Goal: Task Accomplishment & Management: Complete application form

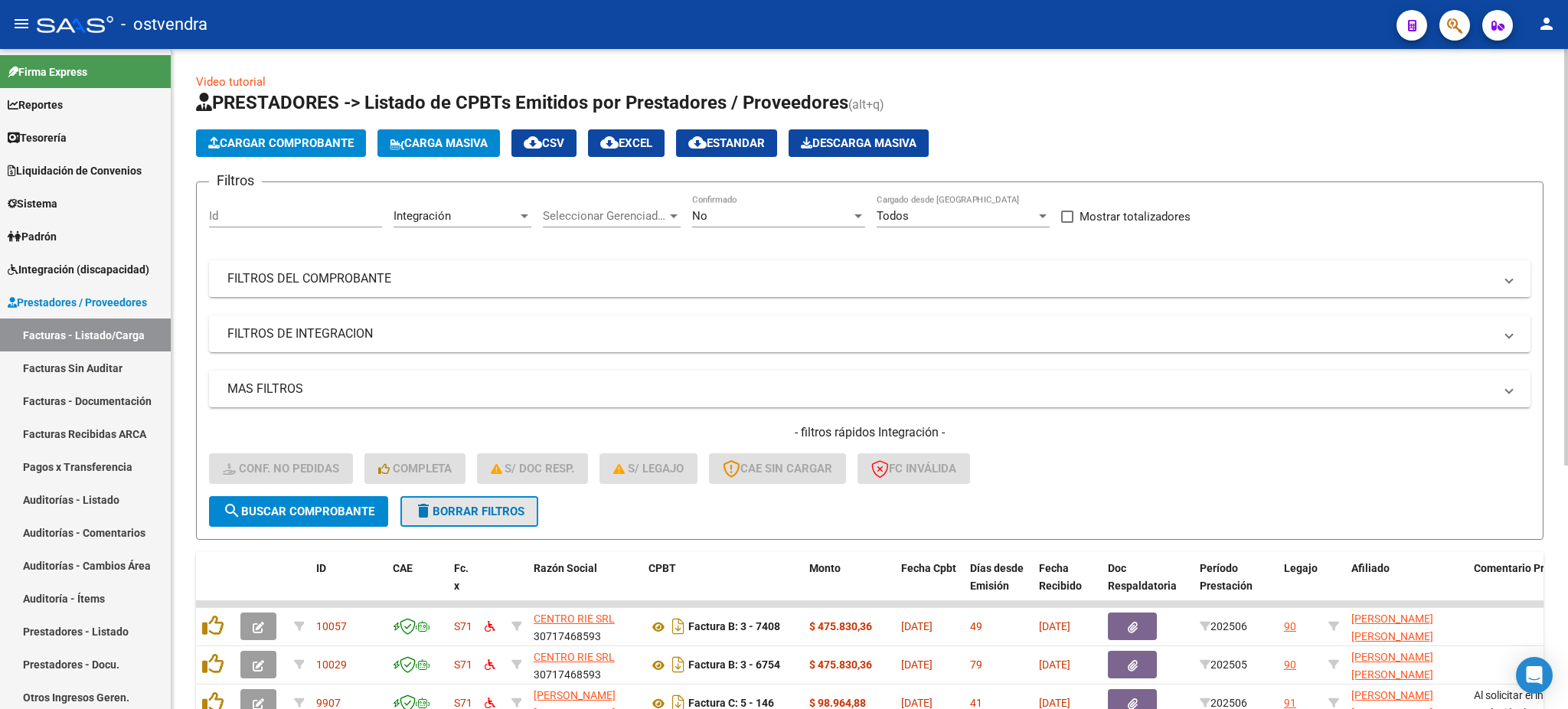
click at [437, 508] on span "delete Borrar Filtros" at bounding box center [468, 511] width 110 height 14
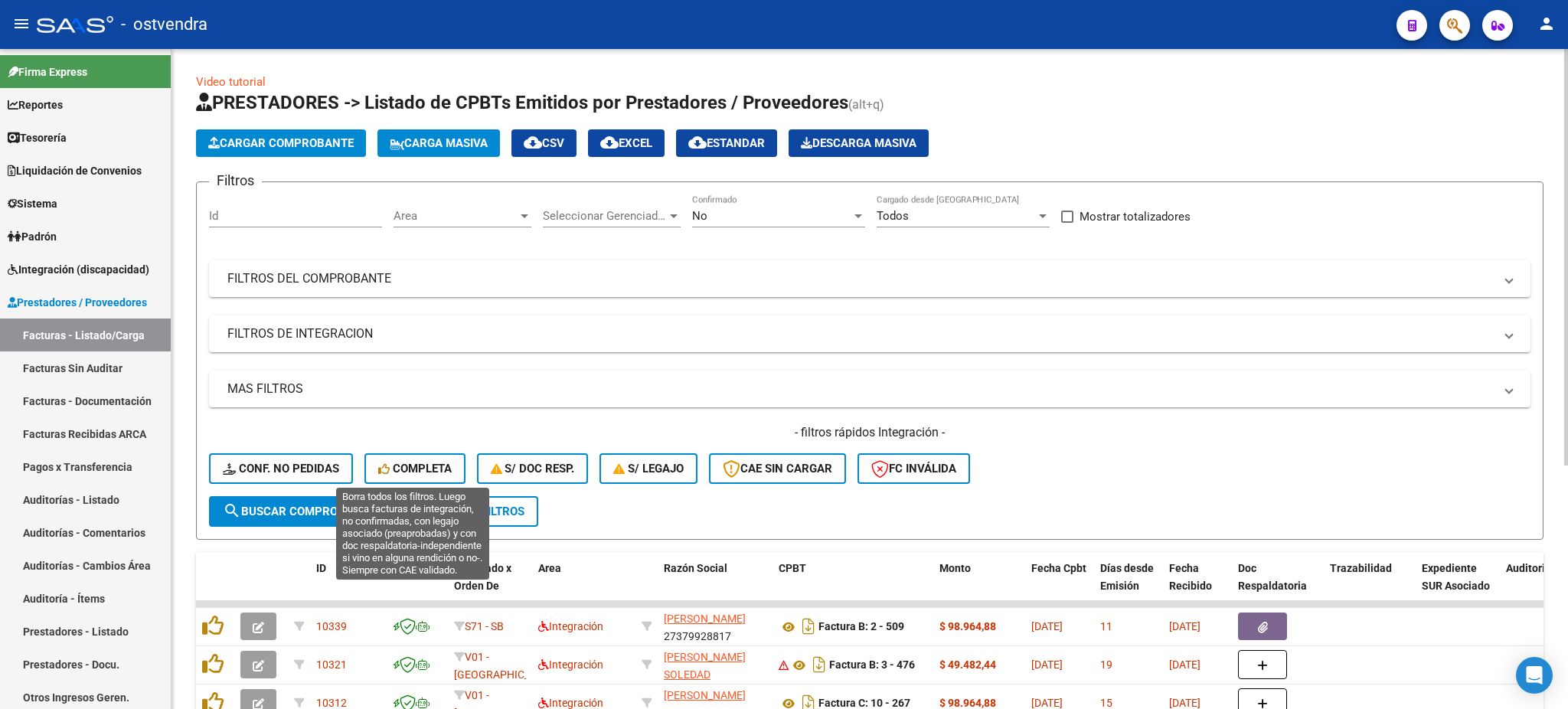
click at [420, 464] on span "Completa" at bounding box center [415, 469] width 73 height 14
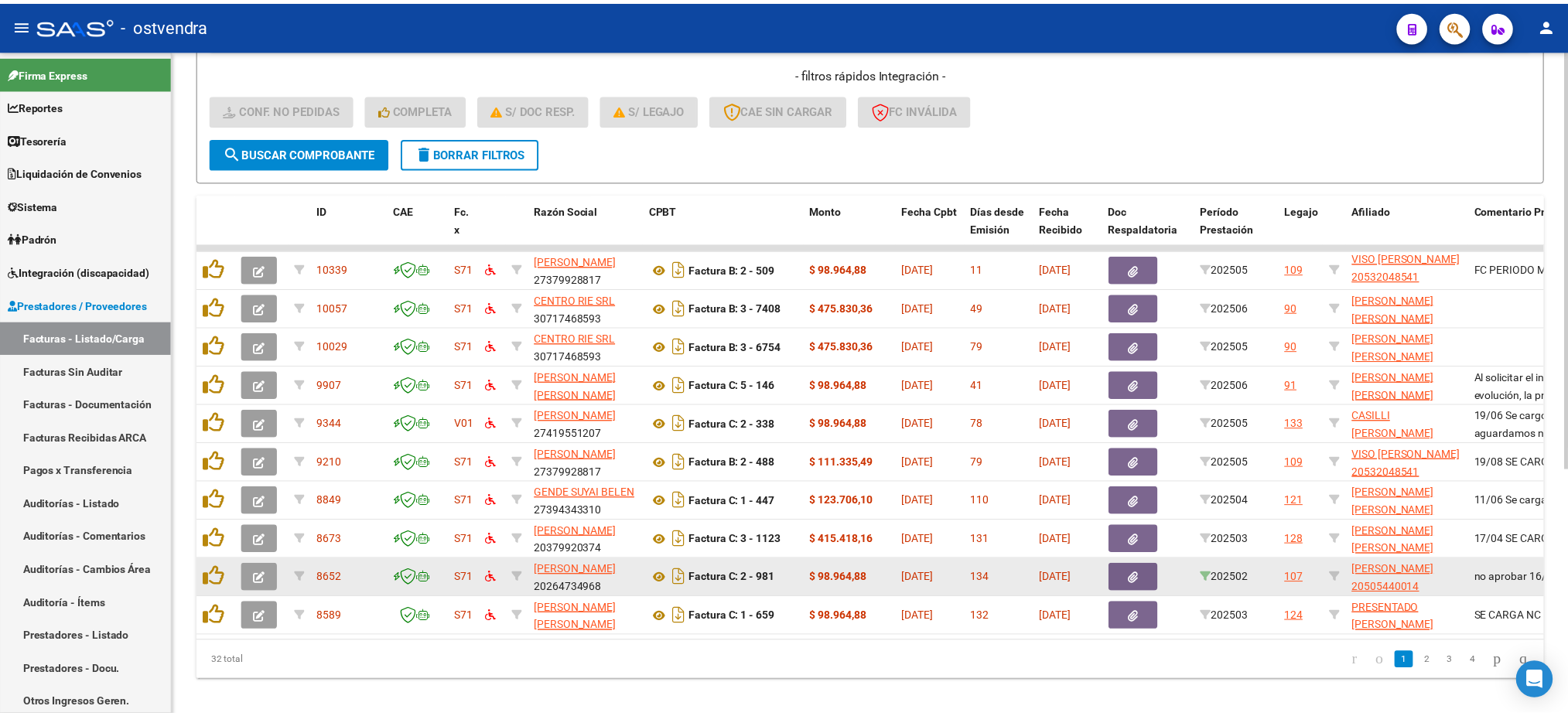
scroll to position [390, 0]
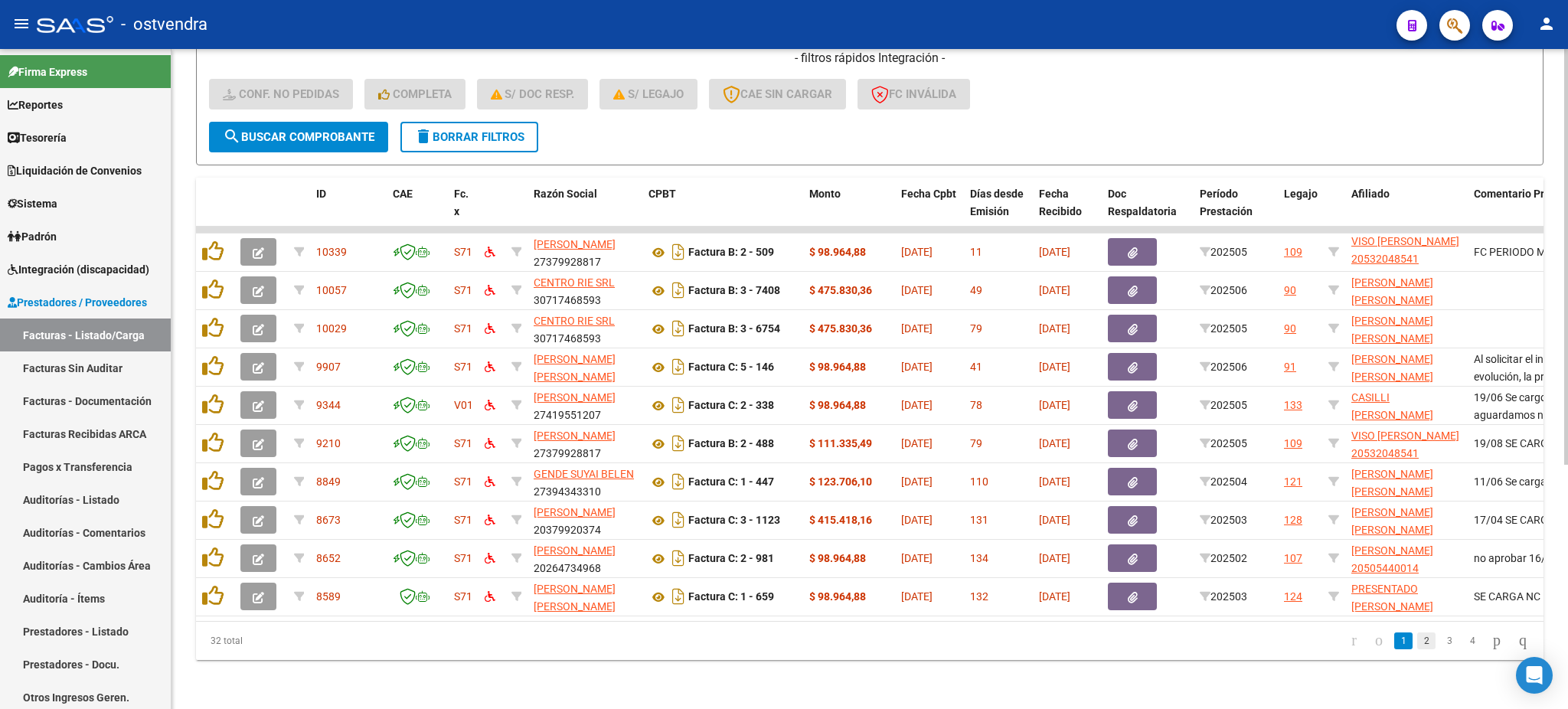
click at [1417, 643] on link "2" at bounding box center [1427, 641] width 19 height 17
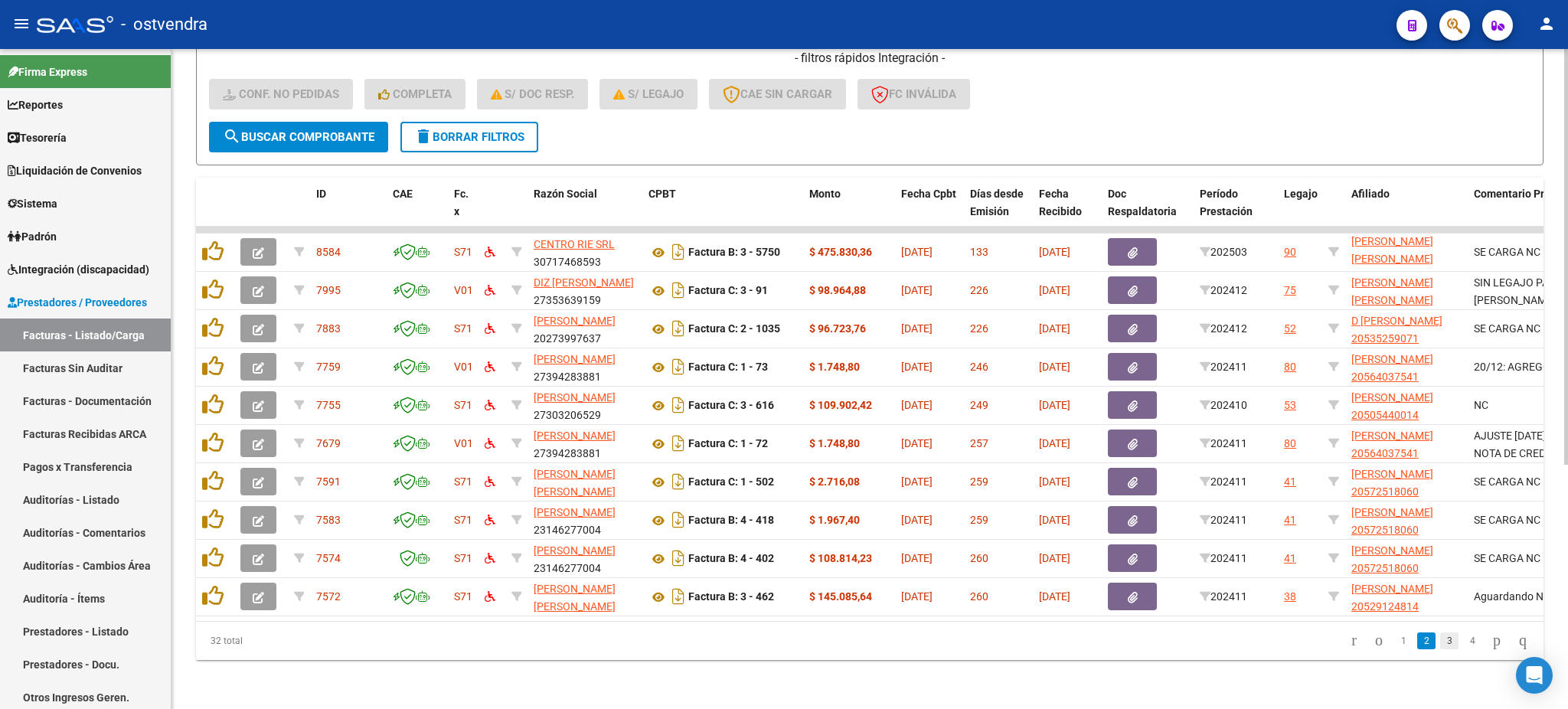
click at [1440, 643] on link "3" at bounding box center [1450, 641] width 19 height 17
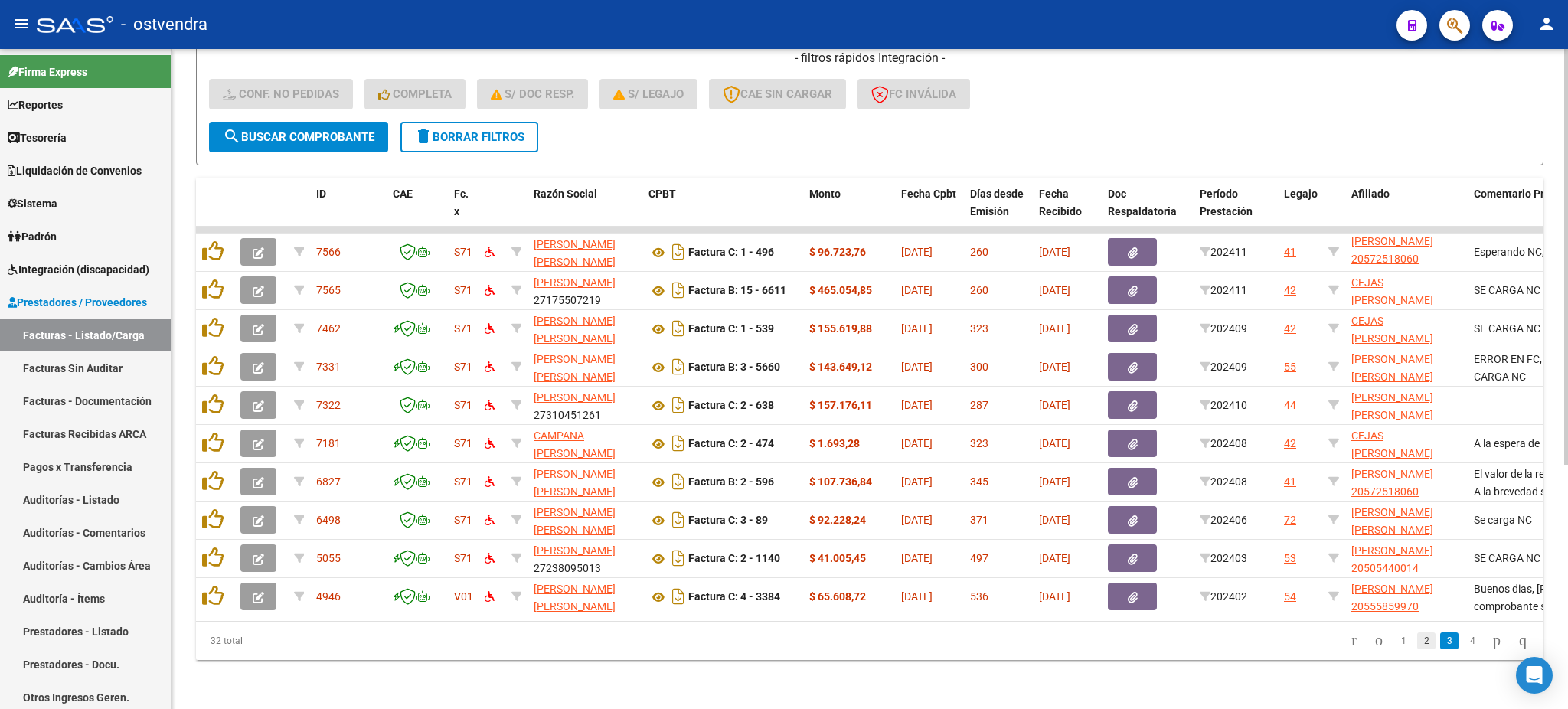
click at [1417, 646] on link "2" at bounding box center [1427, 641] width 19 height 17
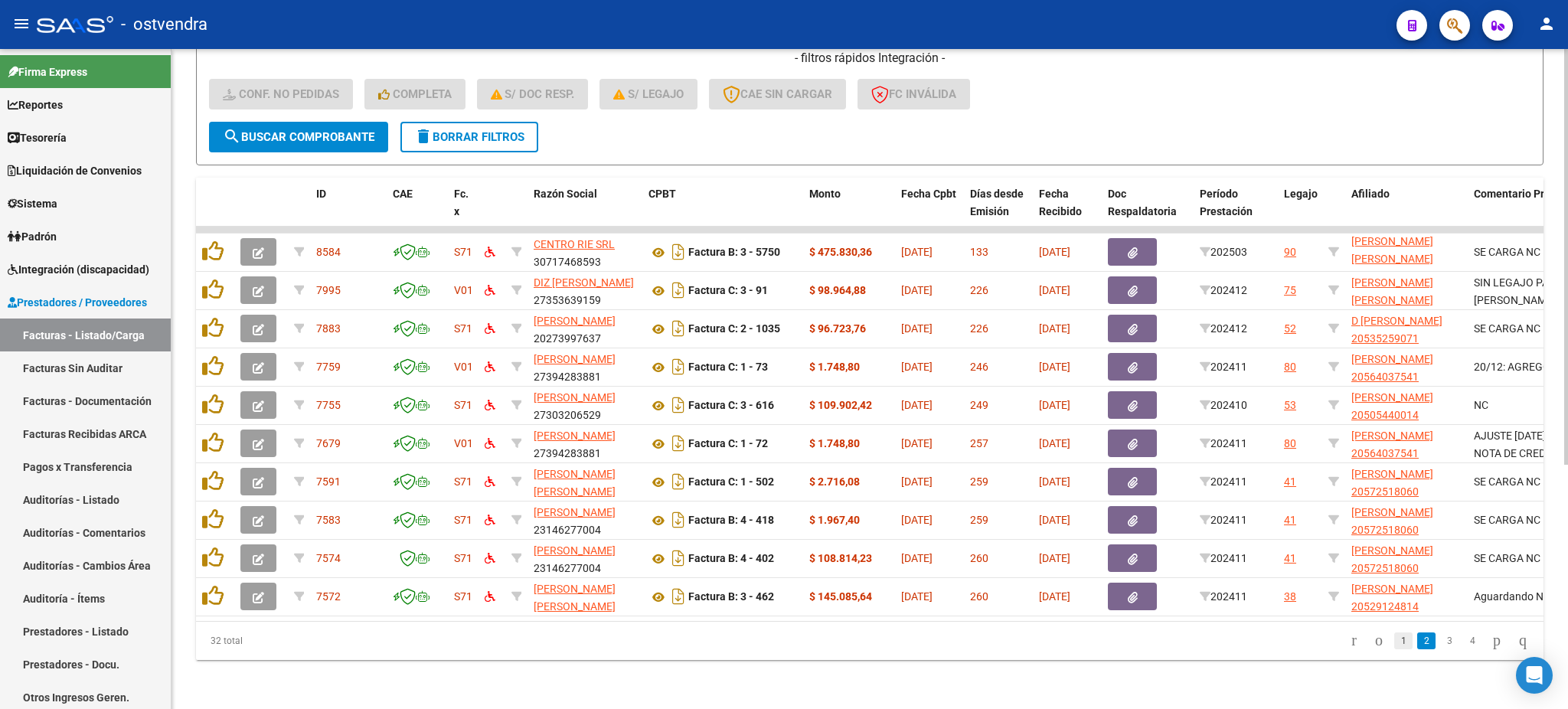
click at [1394, 645] on link "1" at bounding box center [1404, 641] width 19 height 17
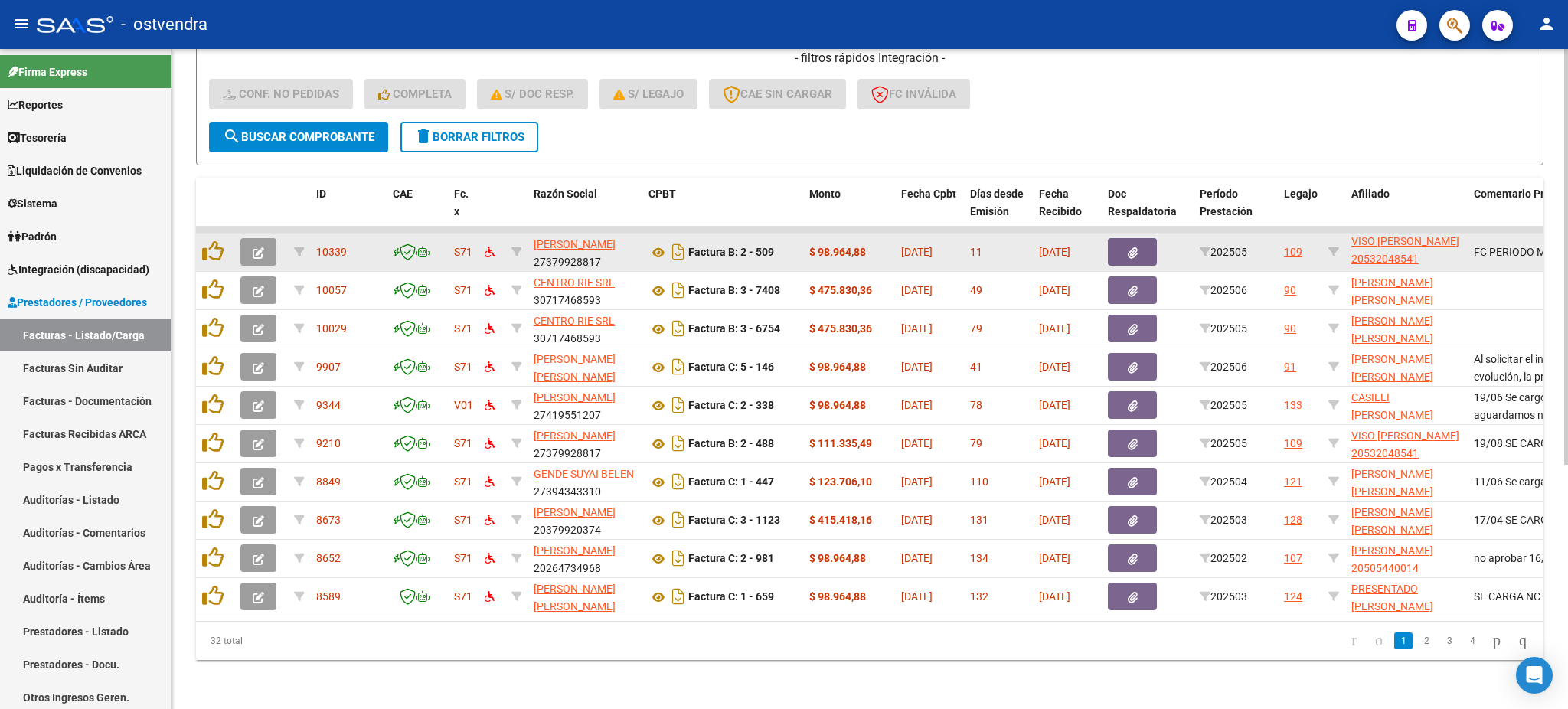
click at [260, 247] on icon "button" at bounding box center [258, 252] width 11 height 11
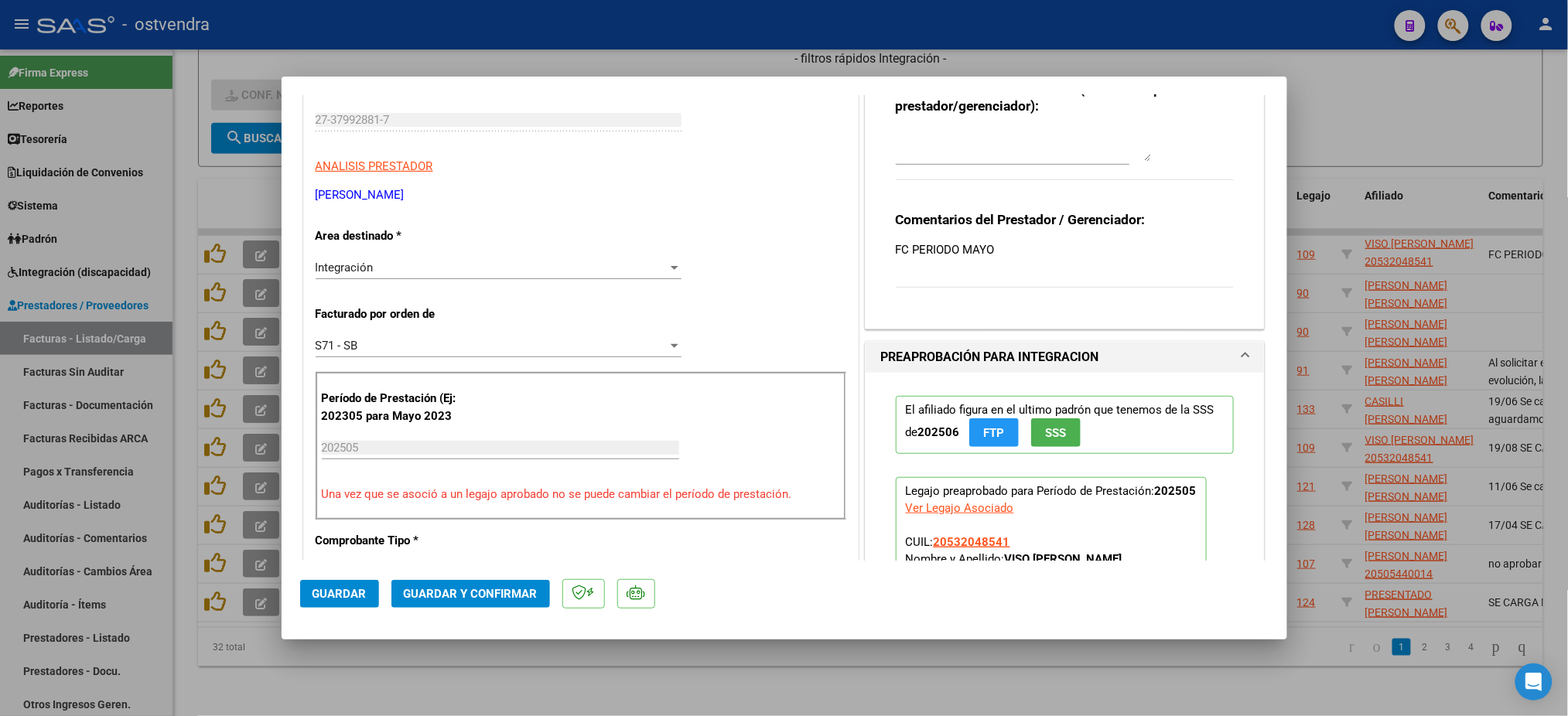
scroll to position [0, 0]
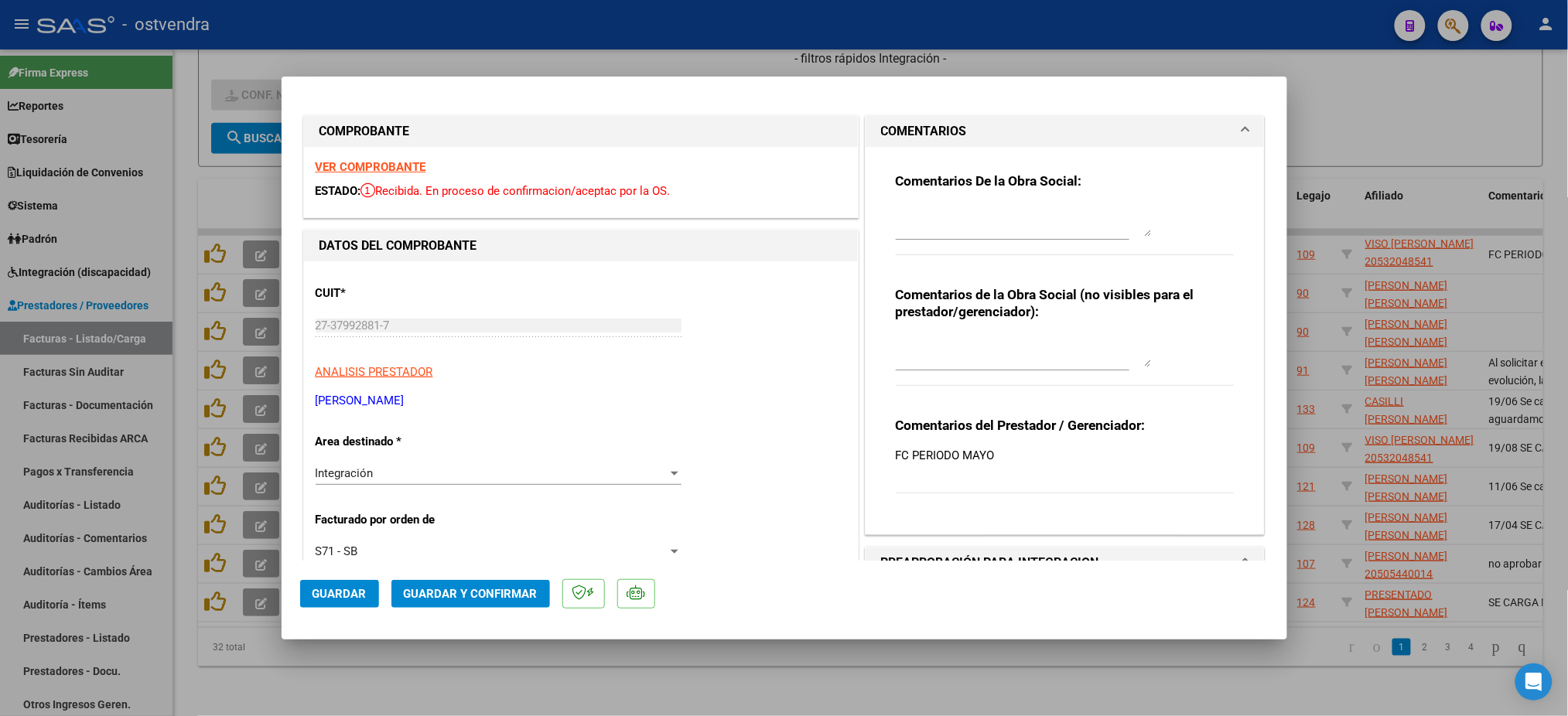
click at [334, 164] on strong "VER COMPROBANTE" at bounding box center [371, 167] width 111 height 14
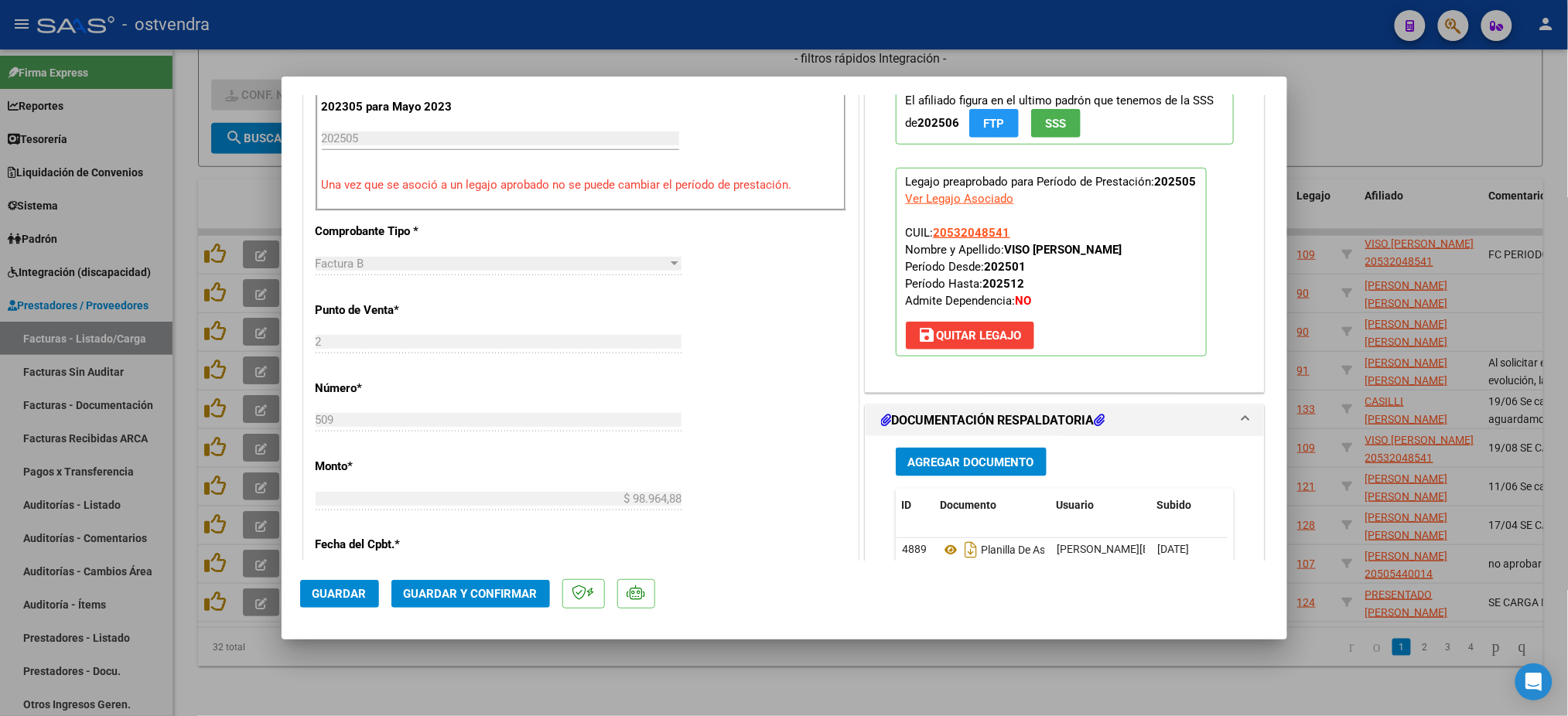
scroll to position [824, 0]
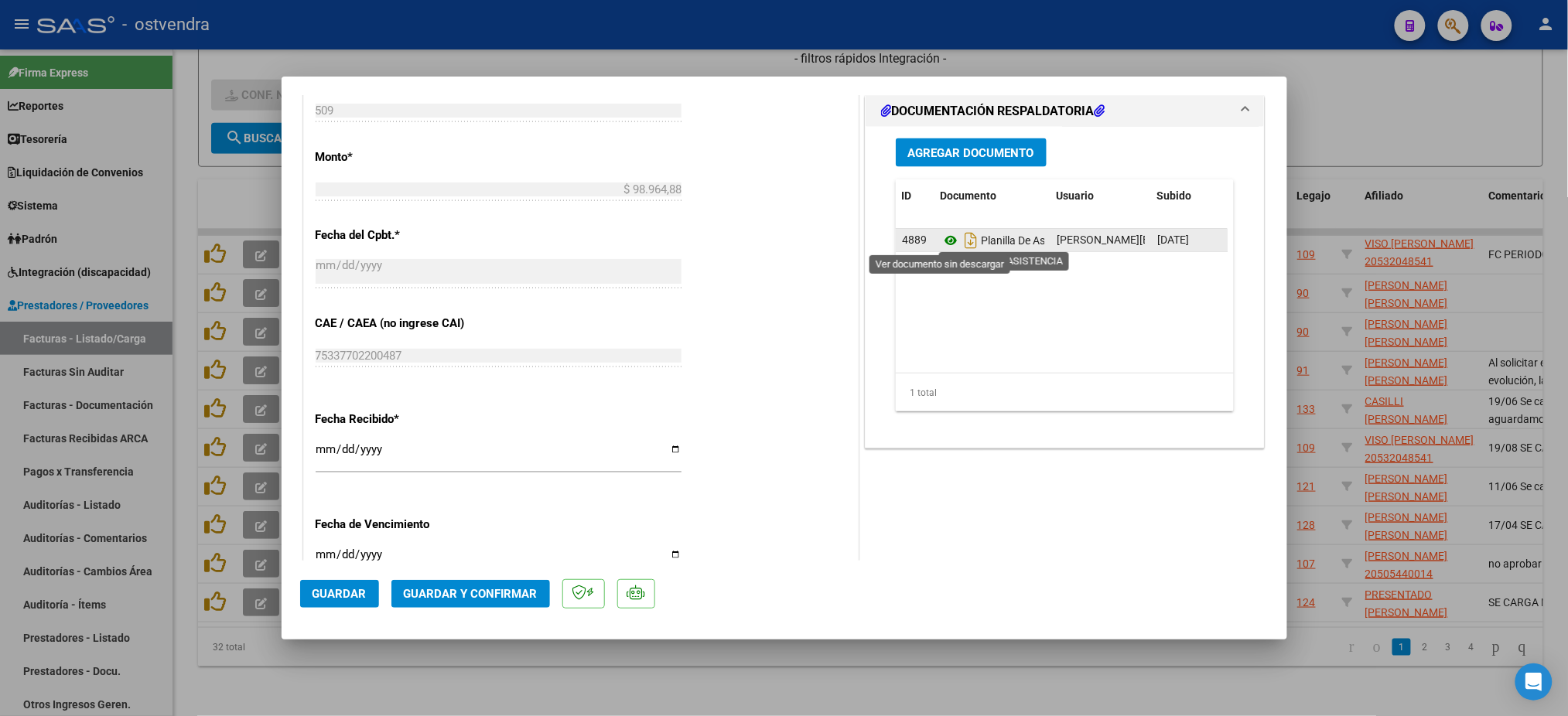
click at [942, 243] on icon at bounding box center [950, 241] width 20 height 19
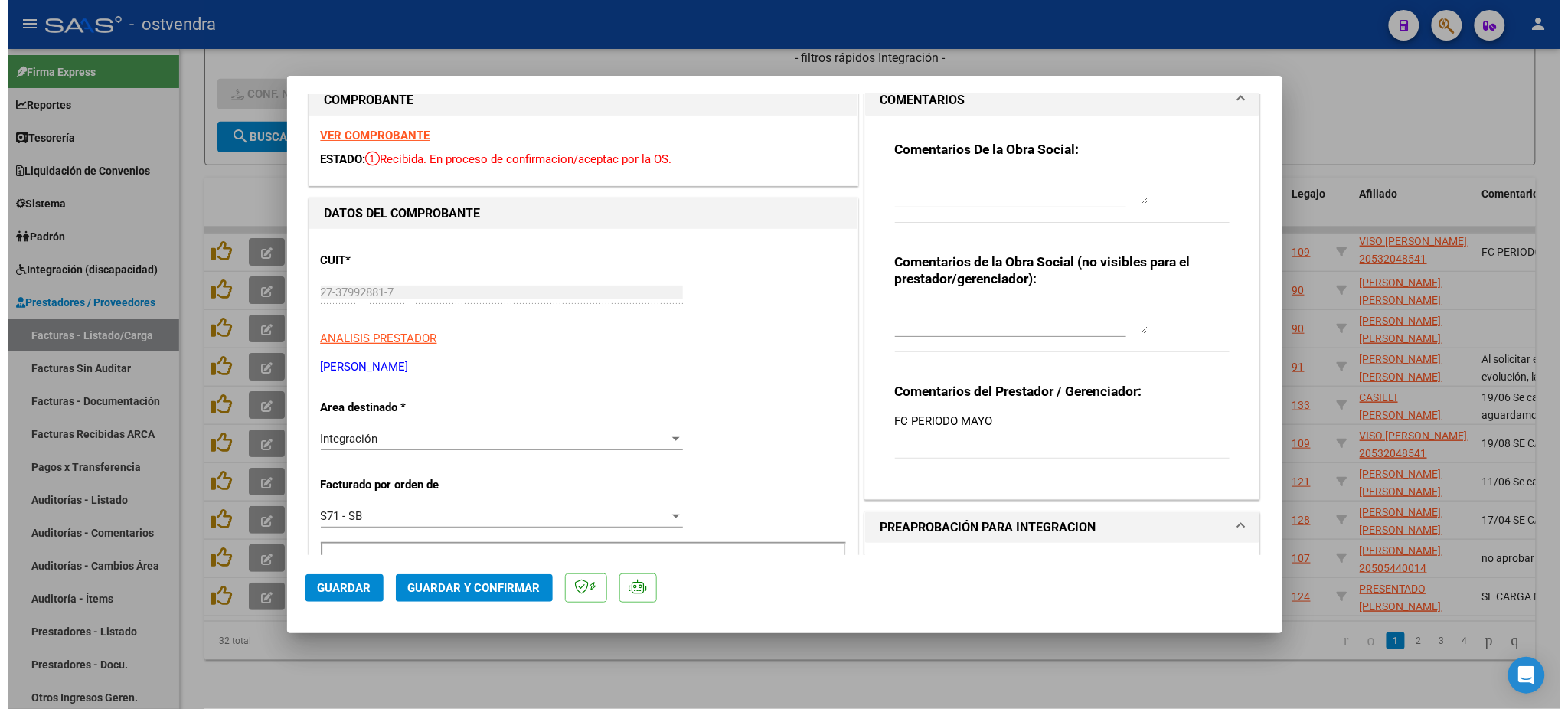
scroll to position [0, 0]
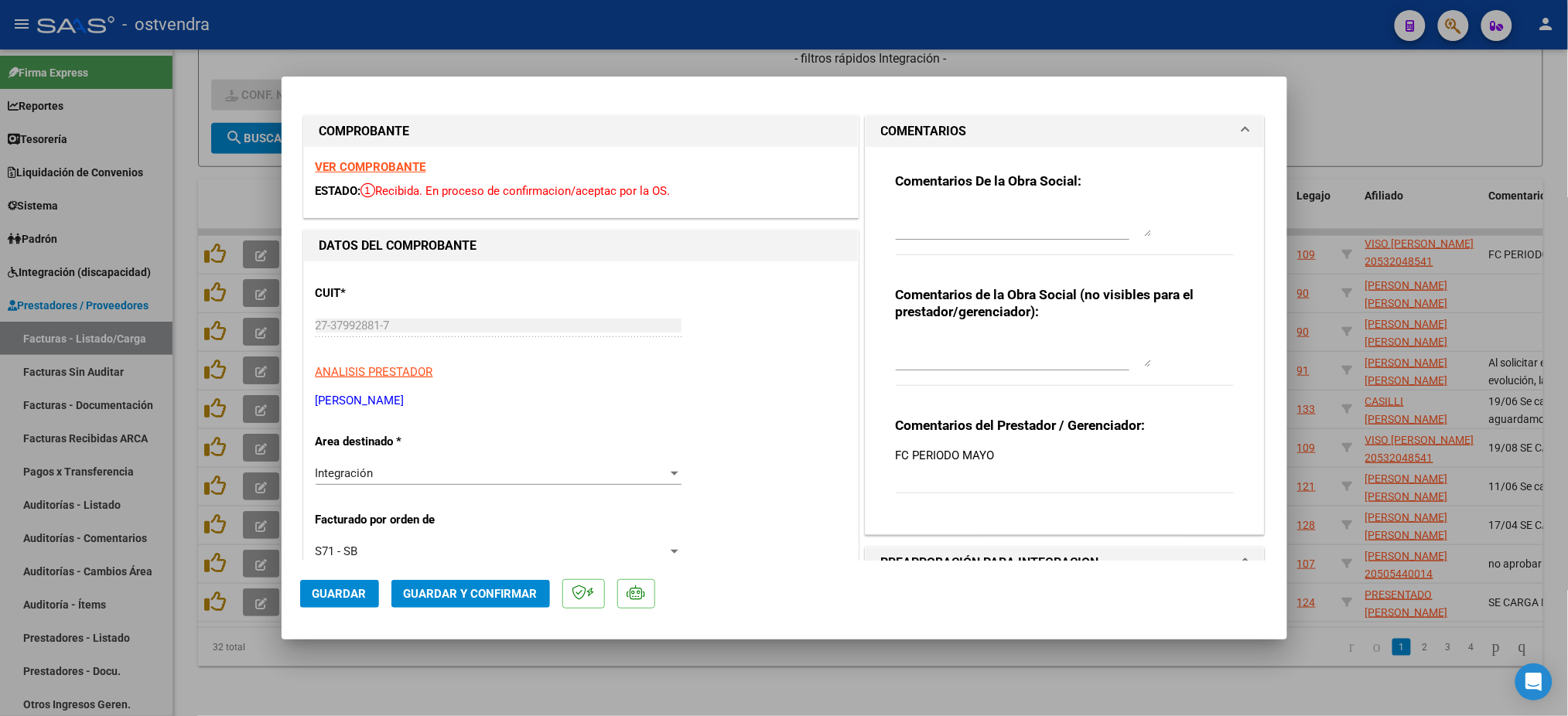
click at [474, 595] on span "Guardar y Confirmar" at bounding box center [471, 594] width 134 height 14
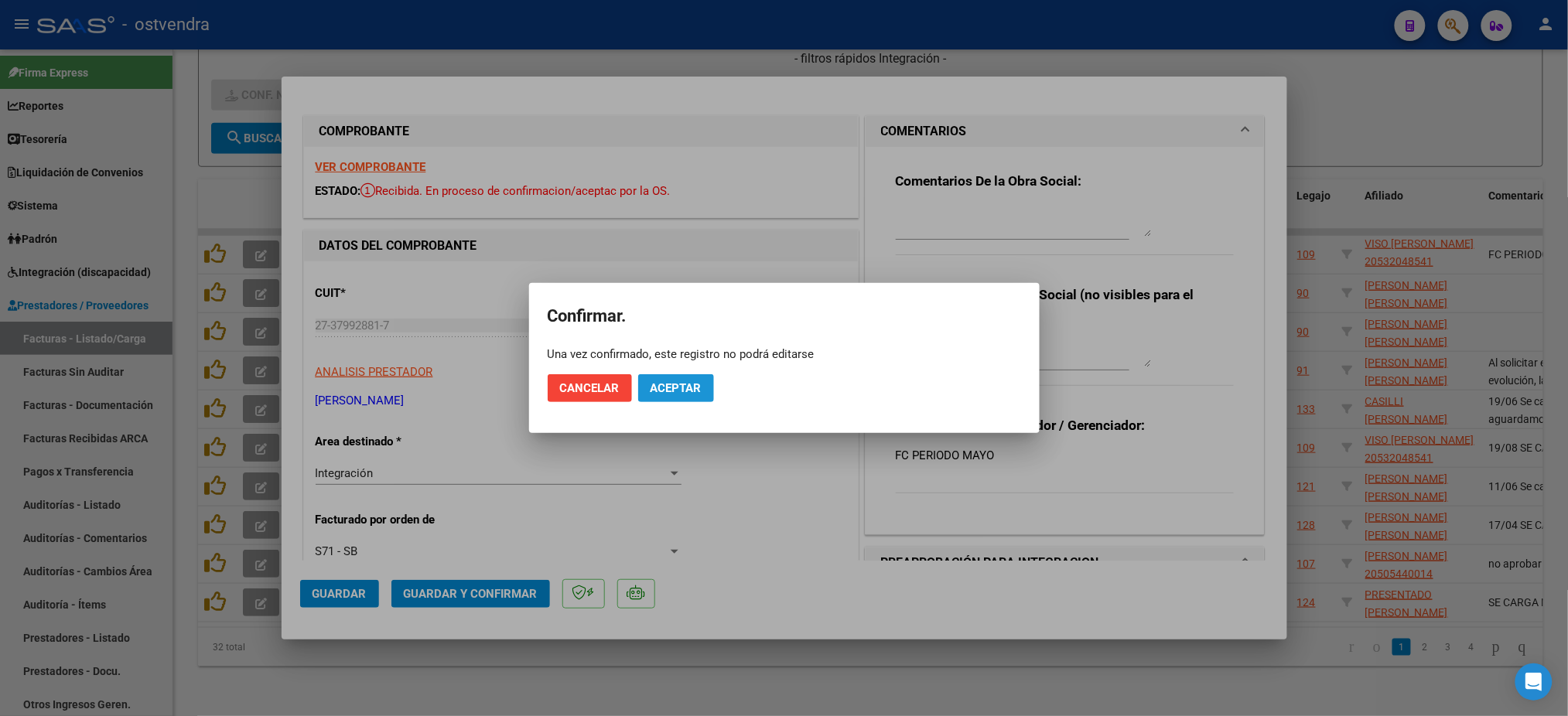
click at [696, 381] on span "Aceptar" at bounding box center [676, 388] width 51 height 14
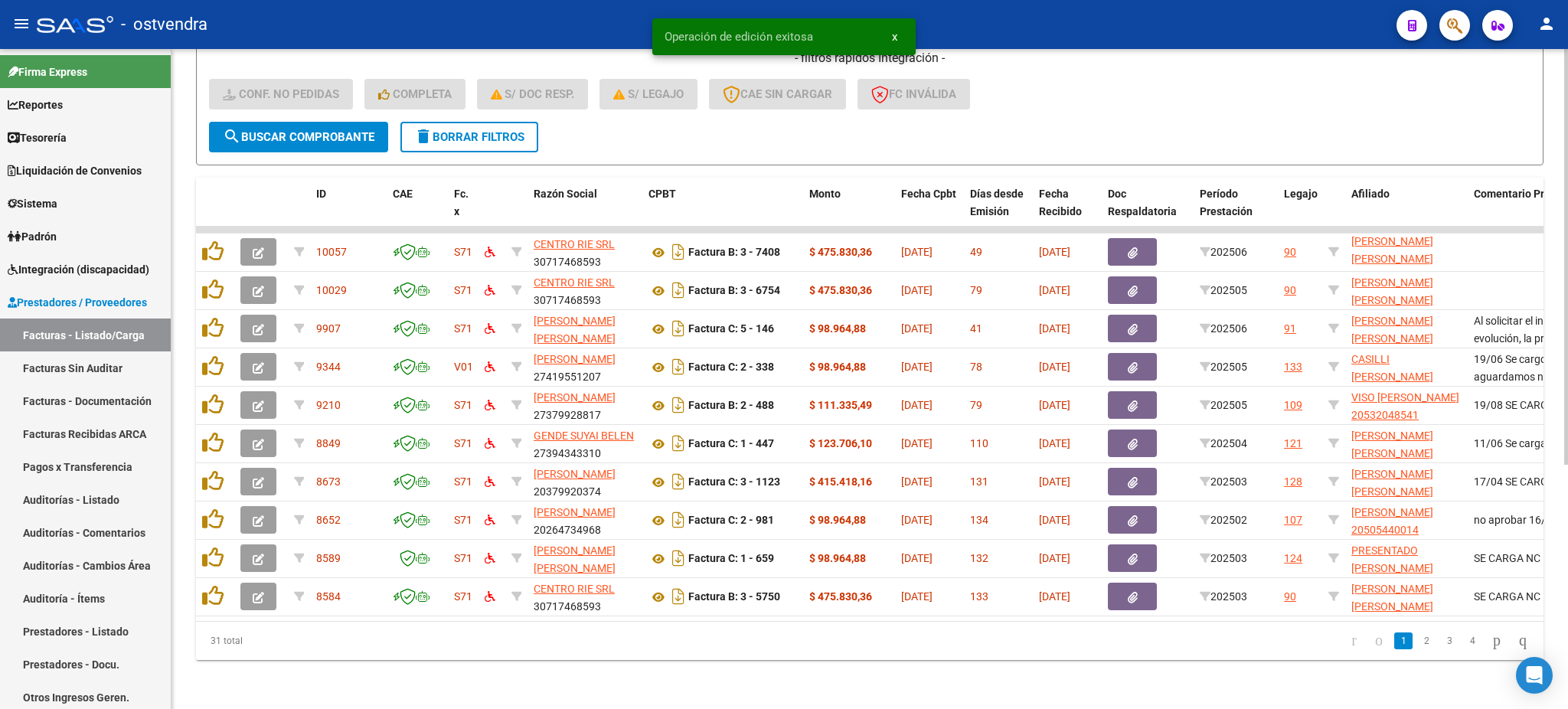
drag, startPoint x: 433, startPoint y: 128, endPoint x: 395, endPoint y: 92, distance: 52.3
click at [434, 130] on span "delete Borrar Filtros" at bounding box center [468, 137] width 110 height 14
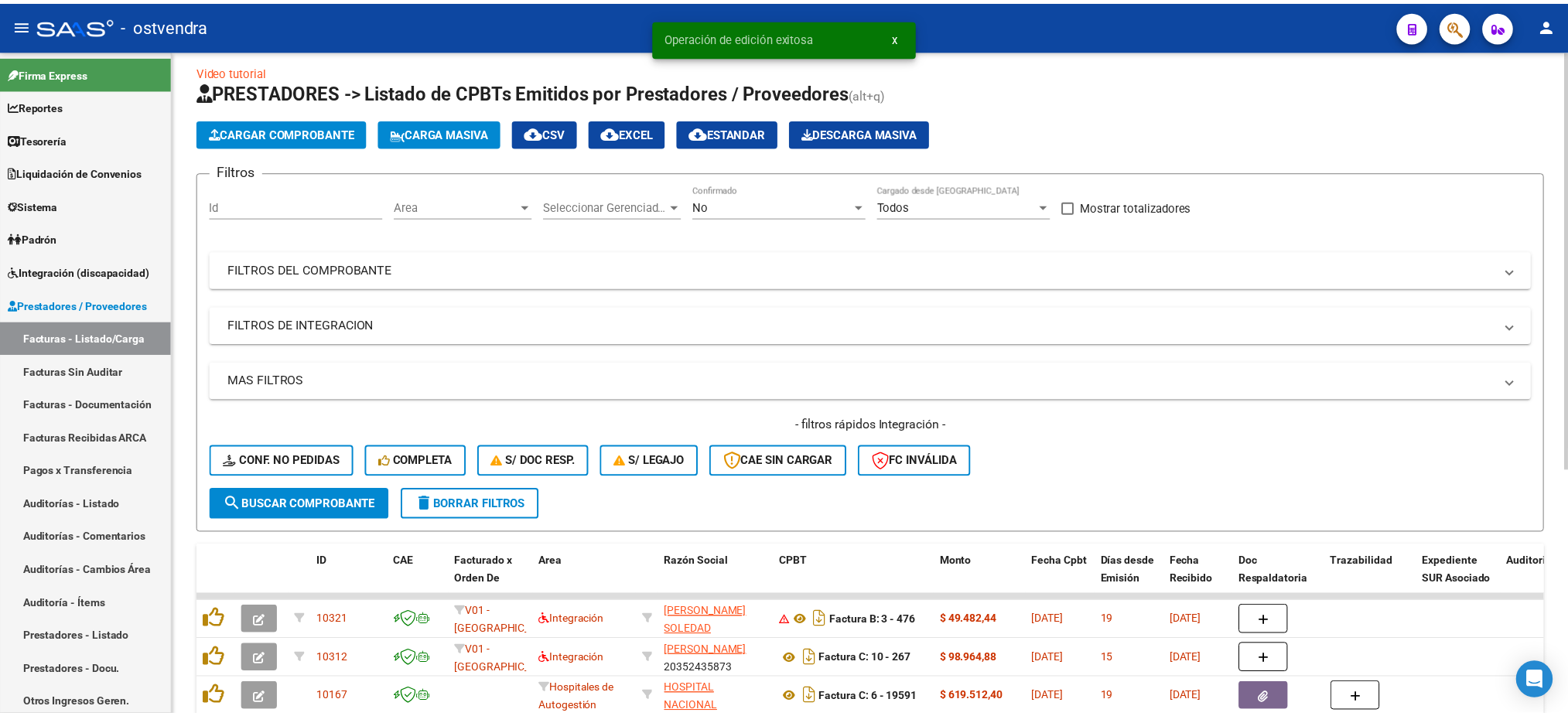
scroll to position [390, 0]
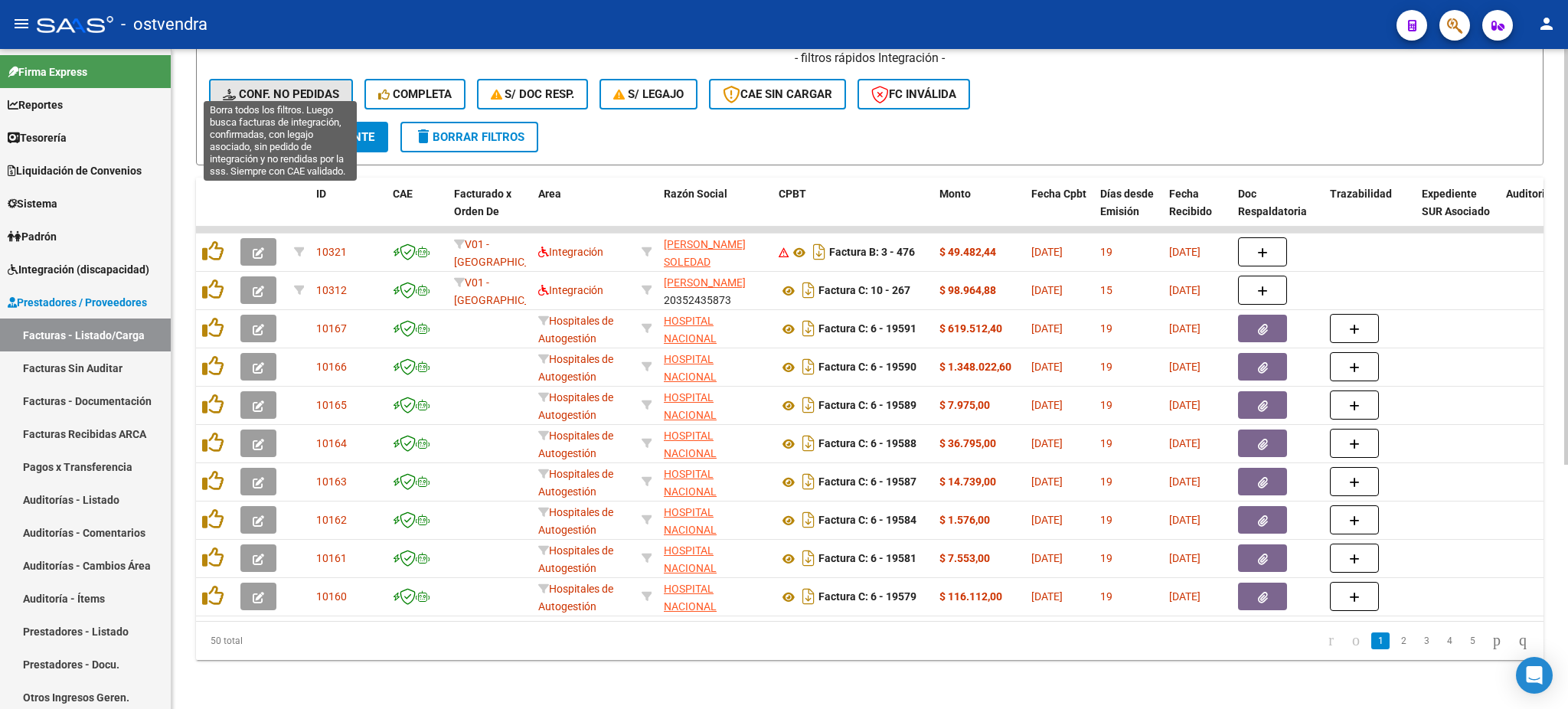
click at [274, 87] on span "Conf. no pedidas" at bounding box center [281, 94] width 117 height 14
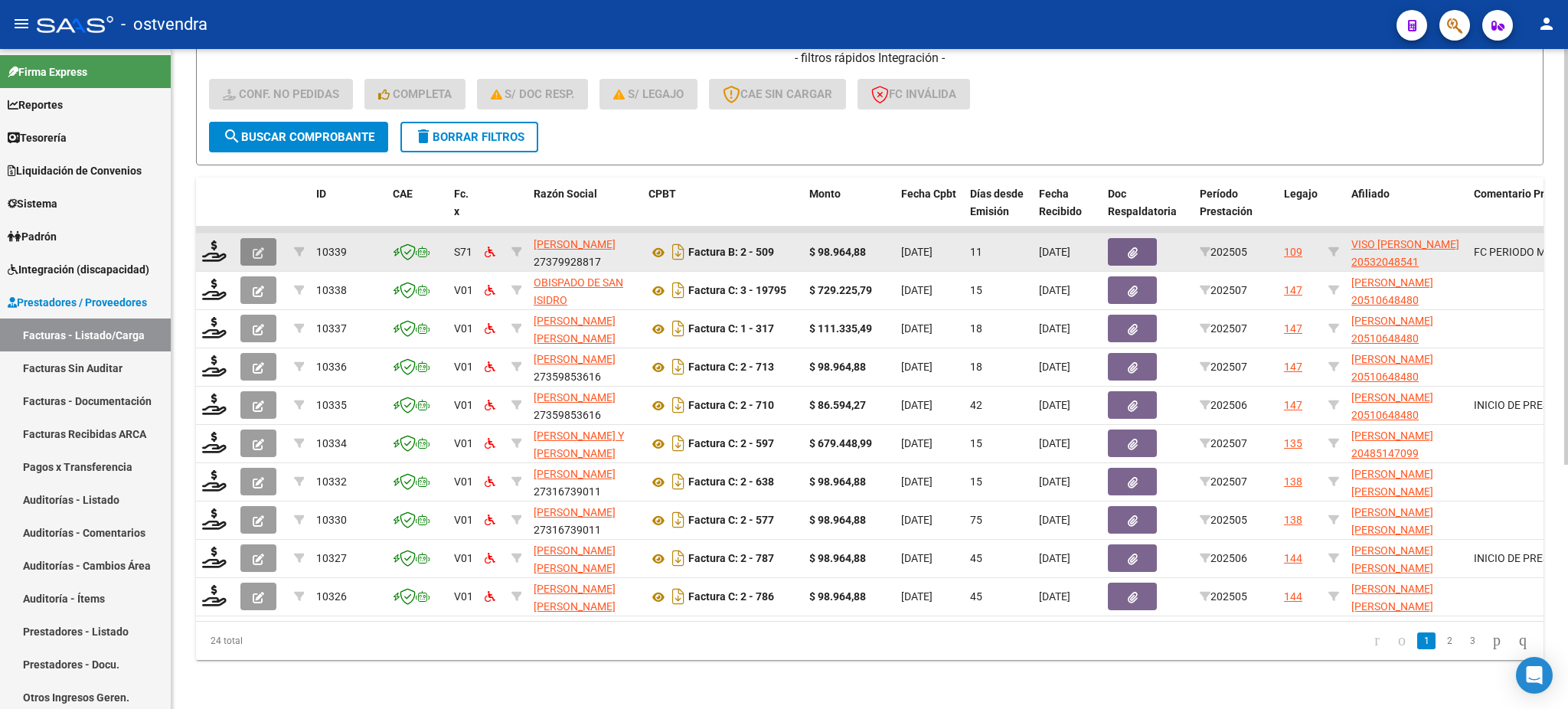
click at [267, 244] on button "button" at bounding box center [258, 252] width 36 height 27
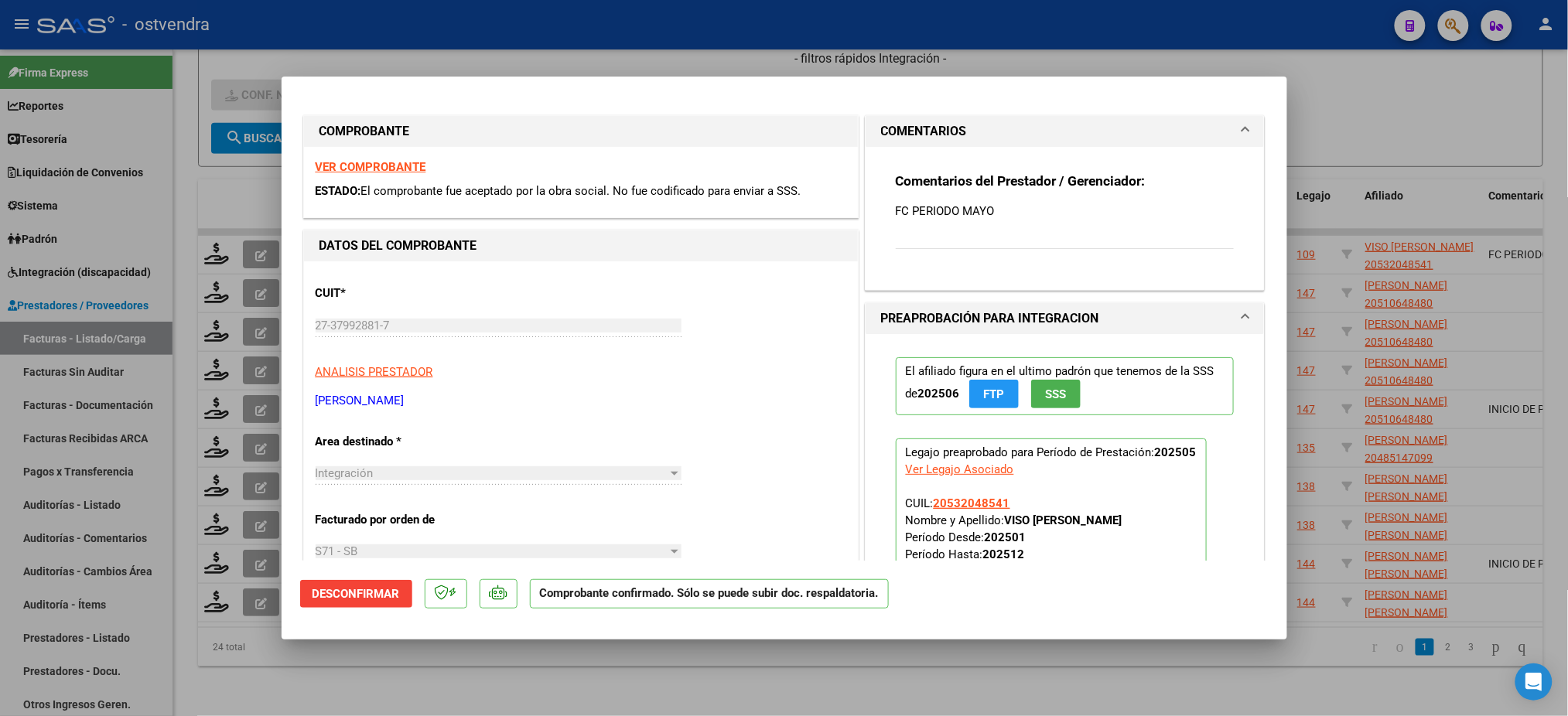
click at [1435, 107] on div at bounding box center [784, 358] width 1568 height 716
type input "$ 0,00"
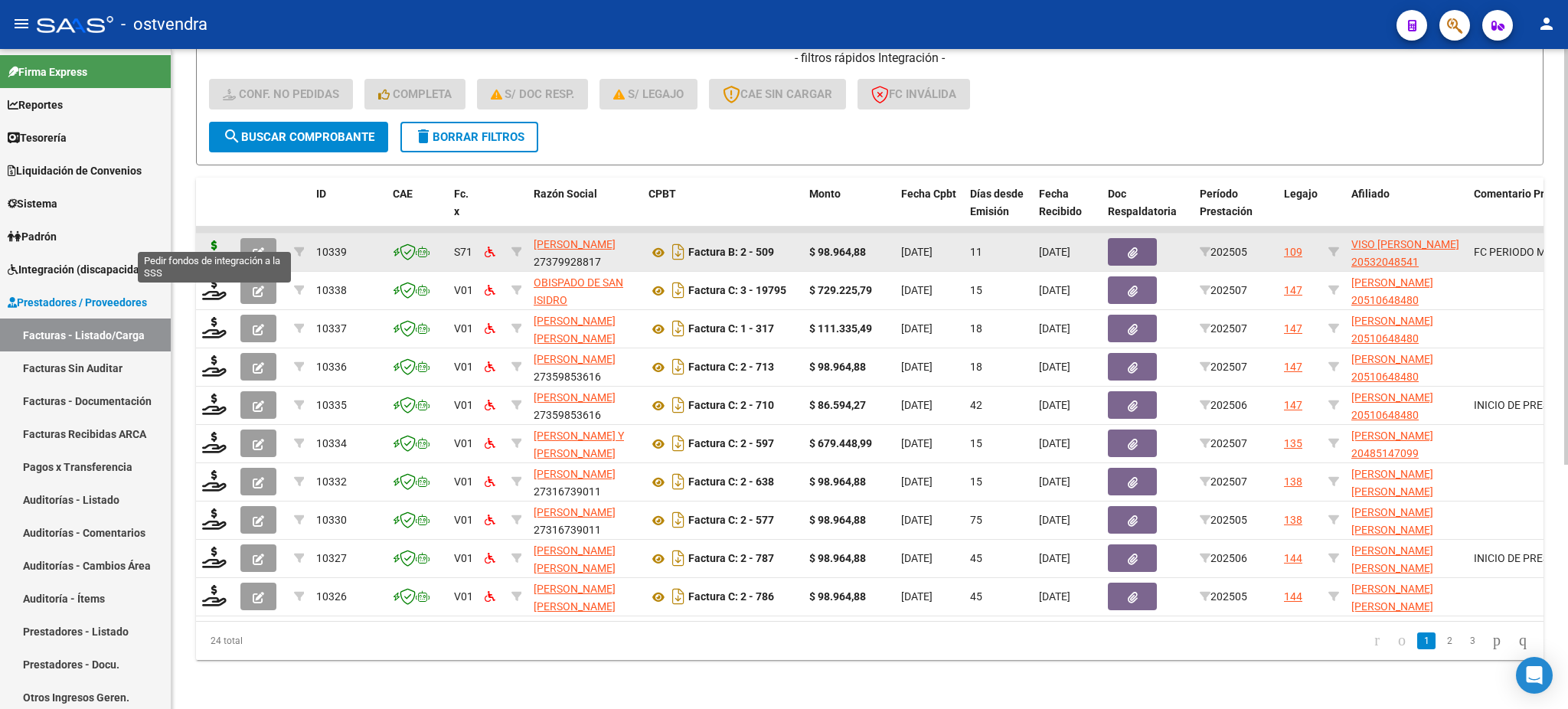
click at [207, 240] on icon at bounding box center [214, 251] width 25 height 21
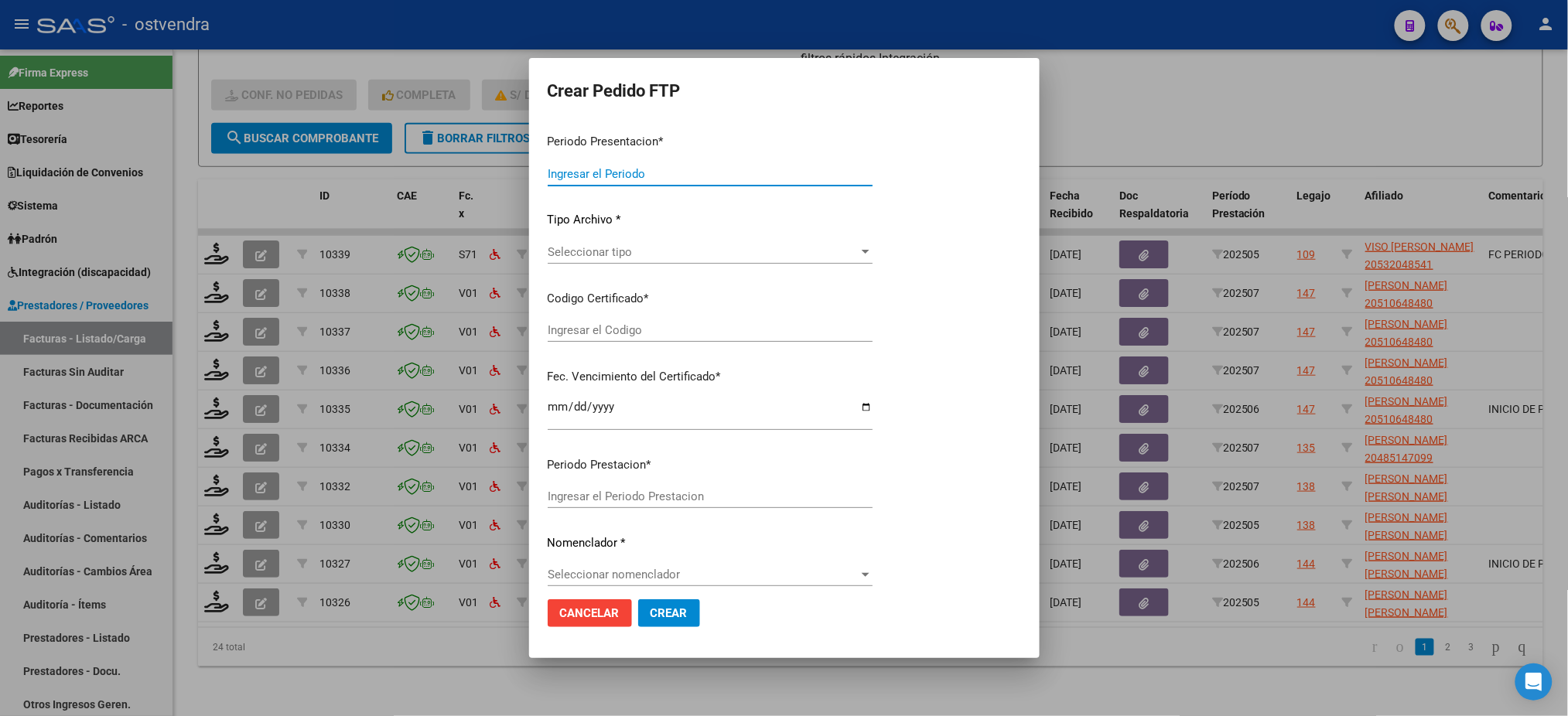
type input "202507"
type input "202505"
type input "$ 98.964,88"
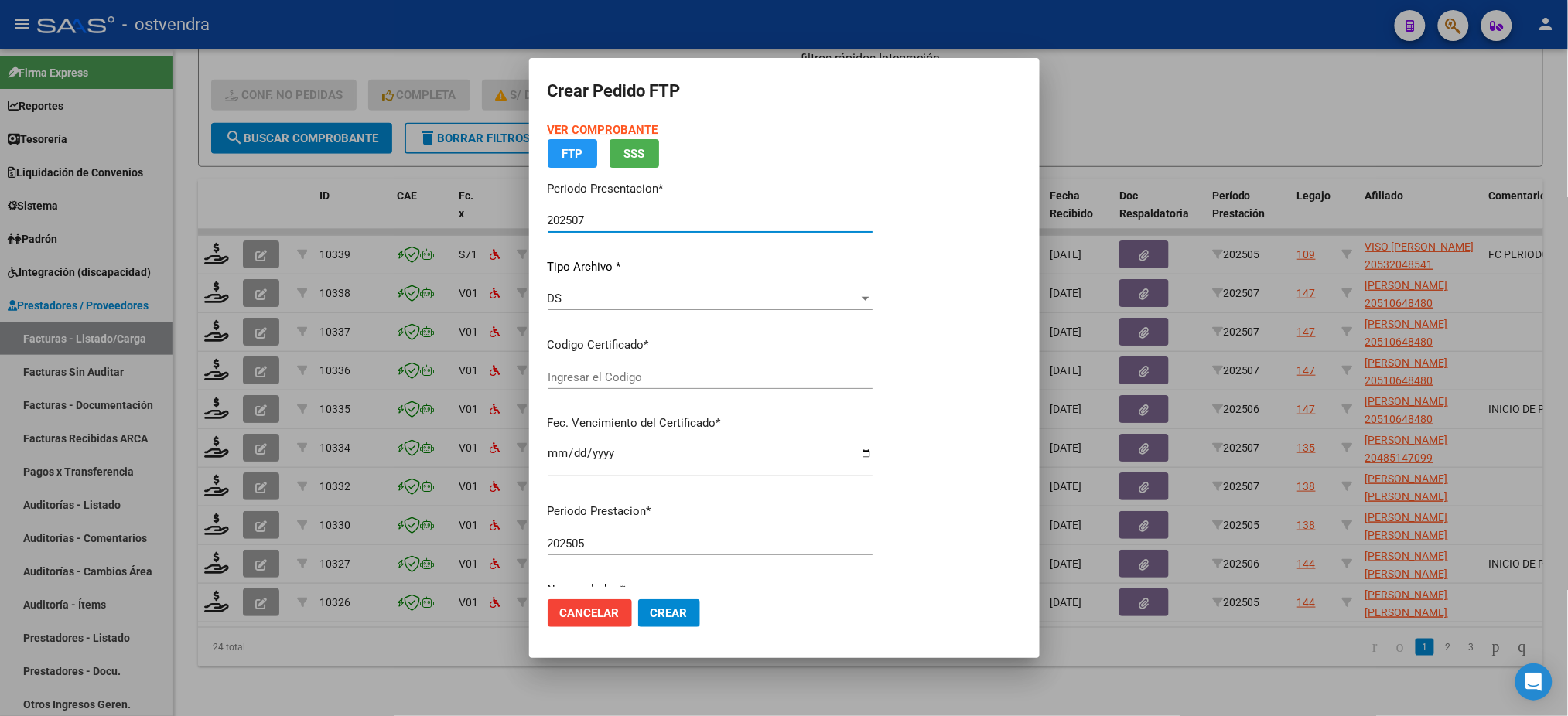
type input "ARG02000532048542019031420230314BS395"
type input "[DATE]"
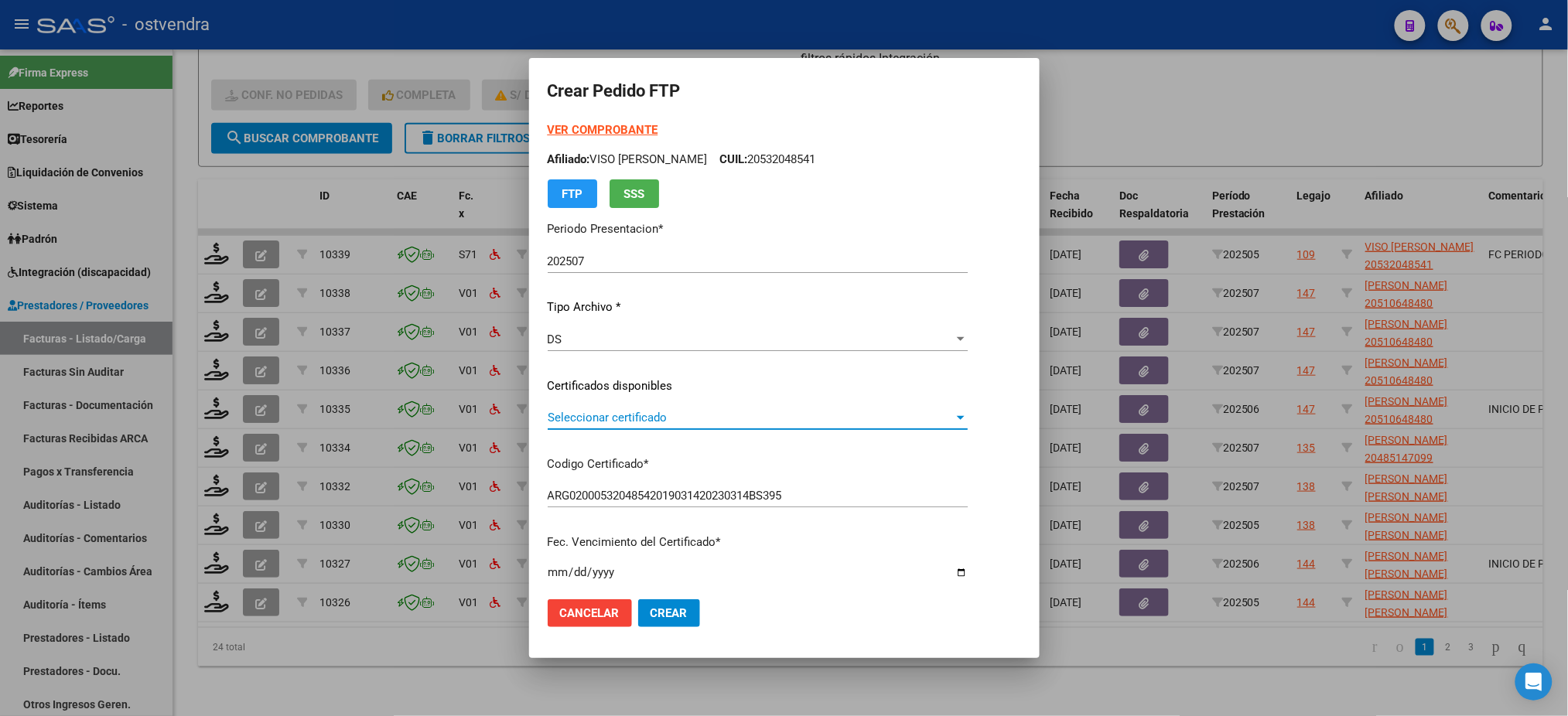
click at [614, 421] on span "Seleccionar certificado" at bounding box center [750, 417] width 406 height 14
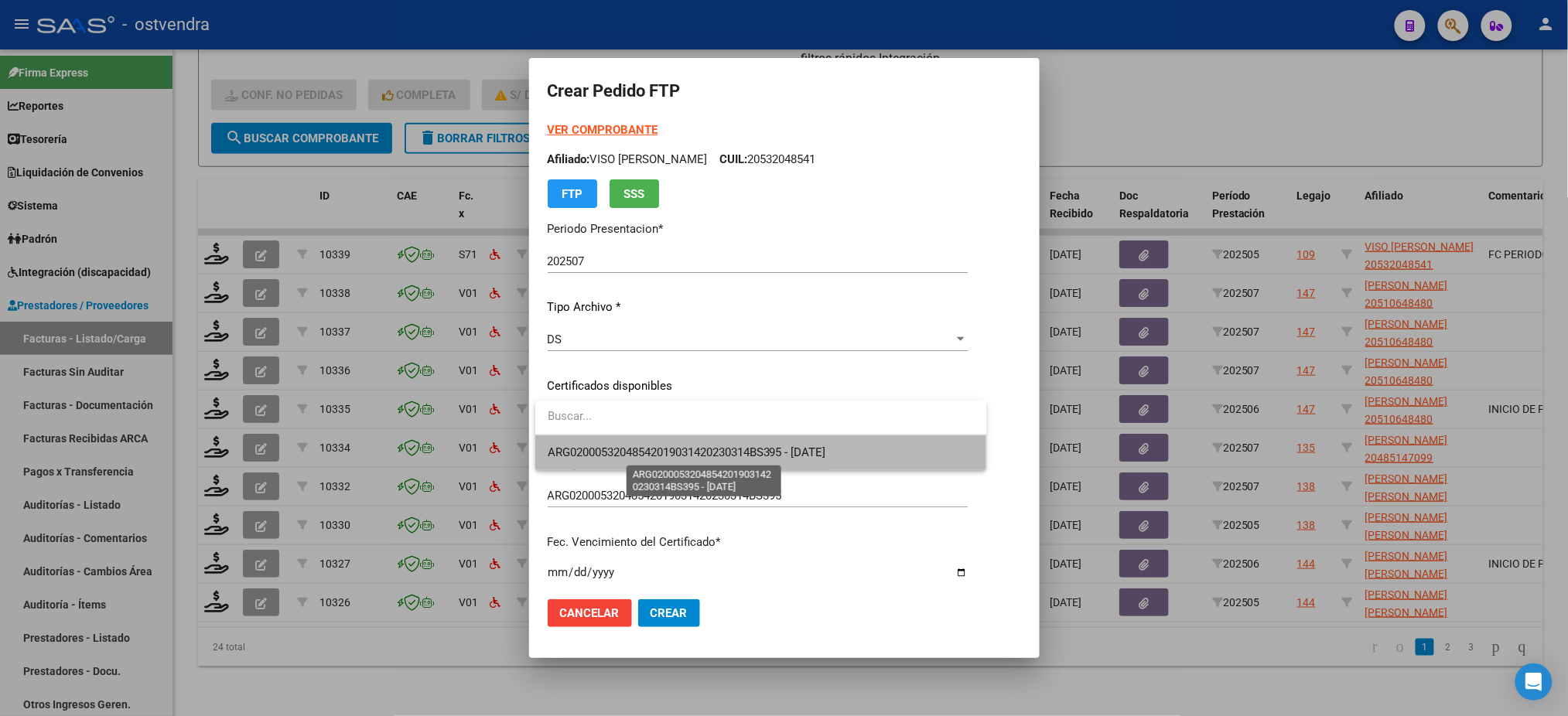
click at [614, 448] on span "ARG02000532048542019031420230314BS395 - [DATE]" at bounding box center [687, 453] width 279 height 14
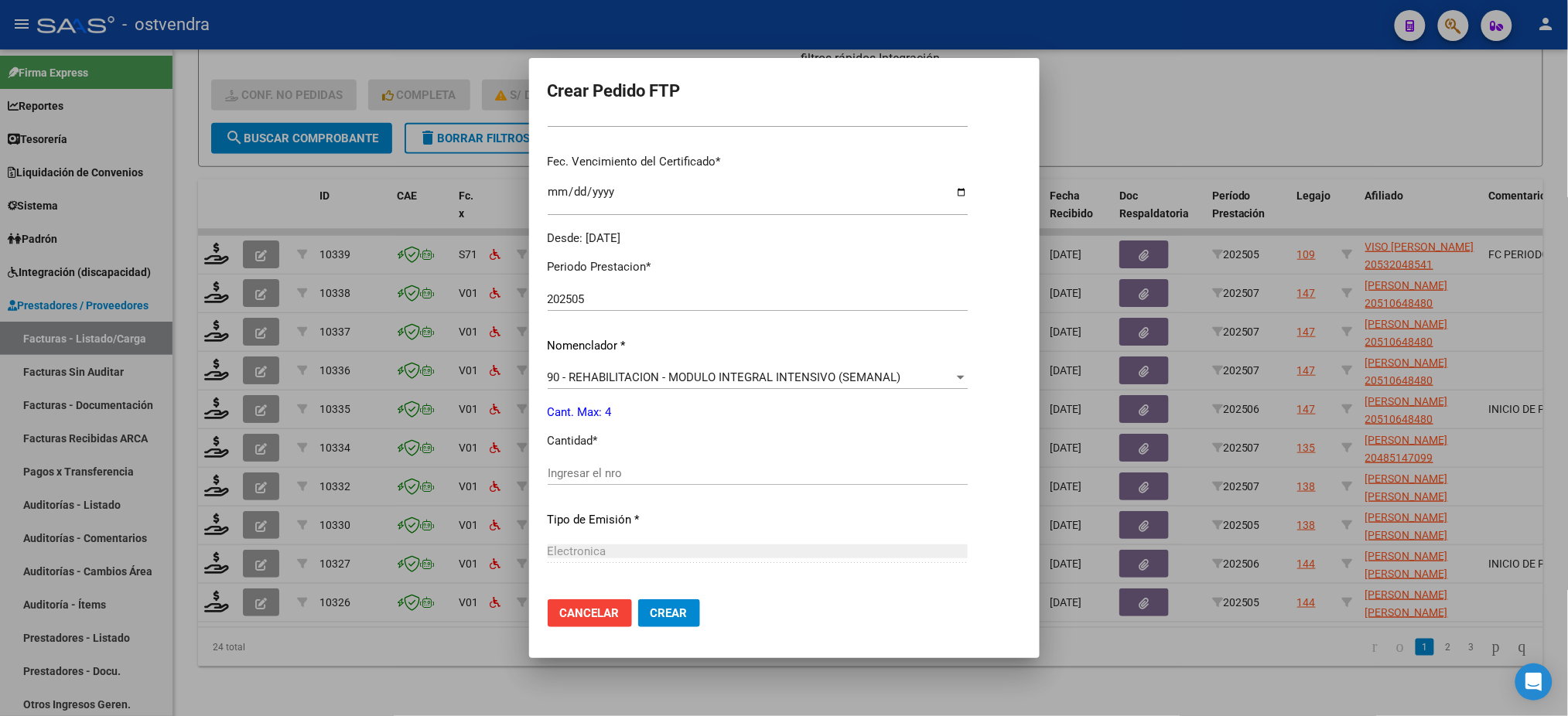
scroll to position [412, 0]
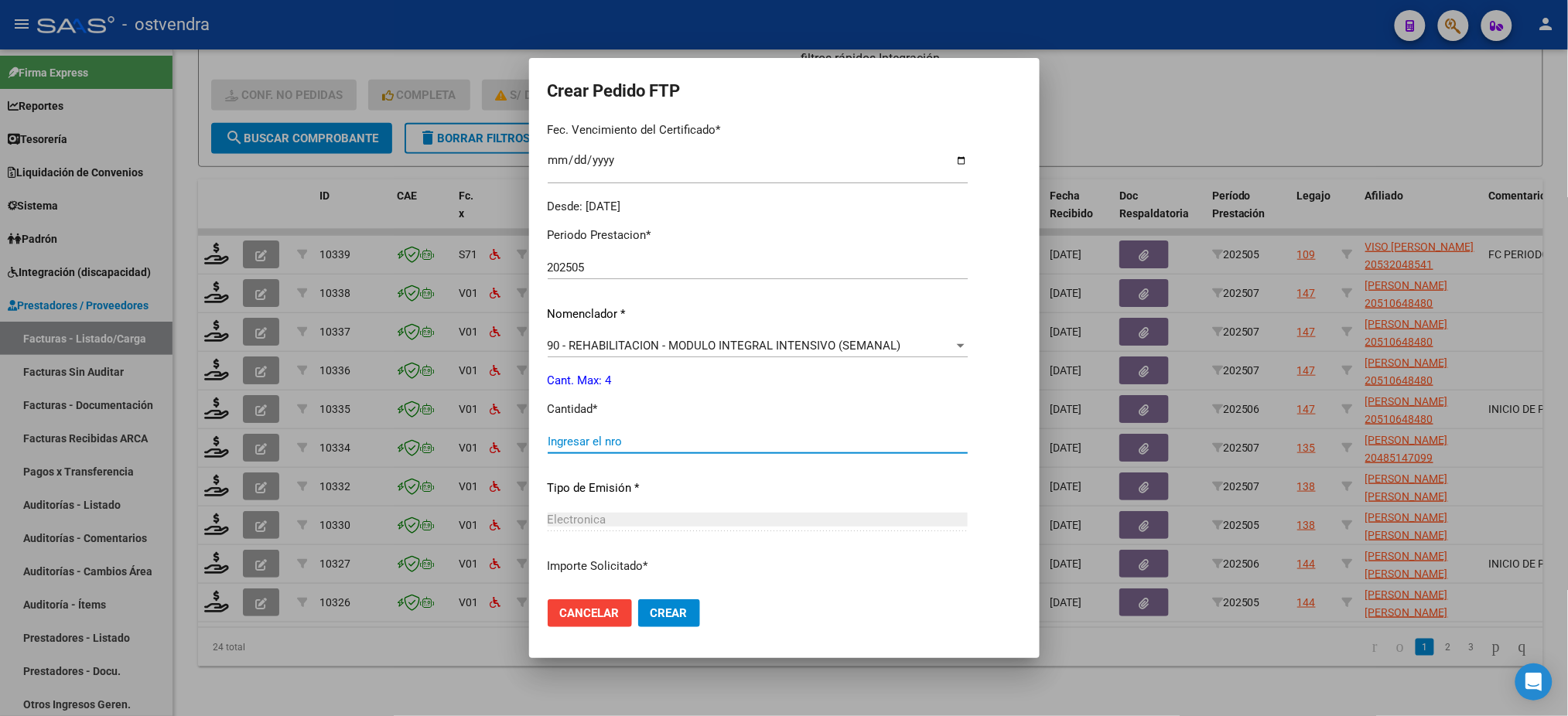
click at [602, 447] on input "Ingresar el nro" at bounding box center [757, 441] width 420 height 14
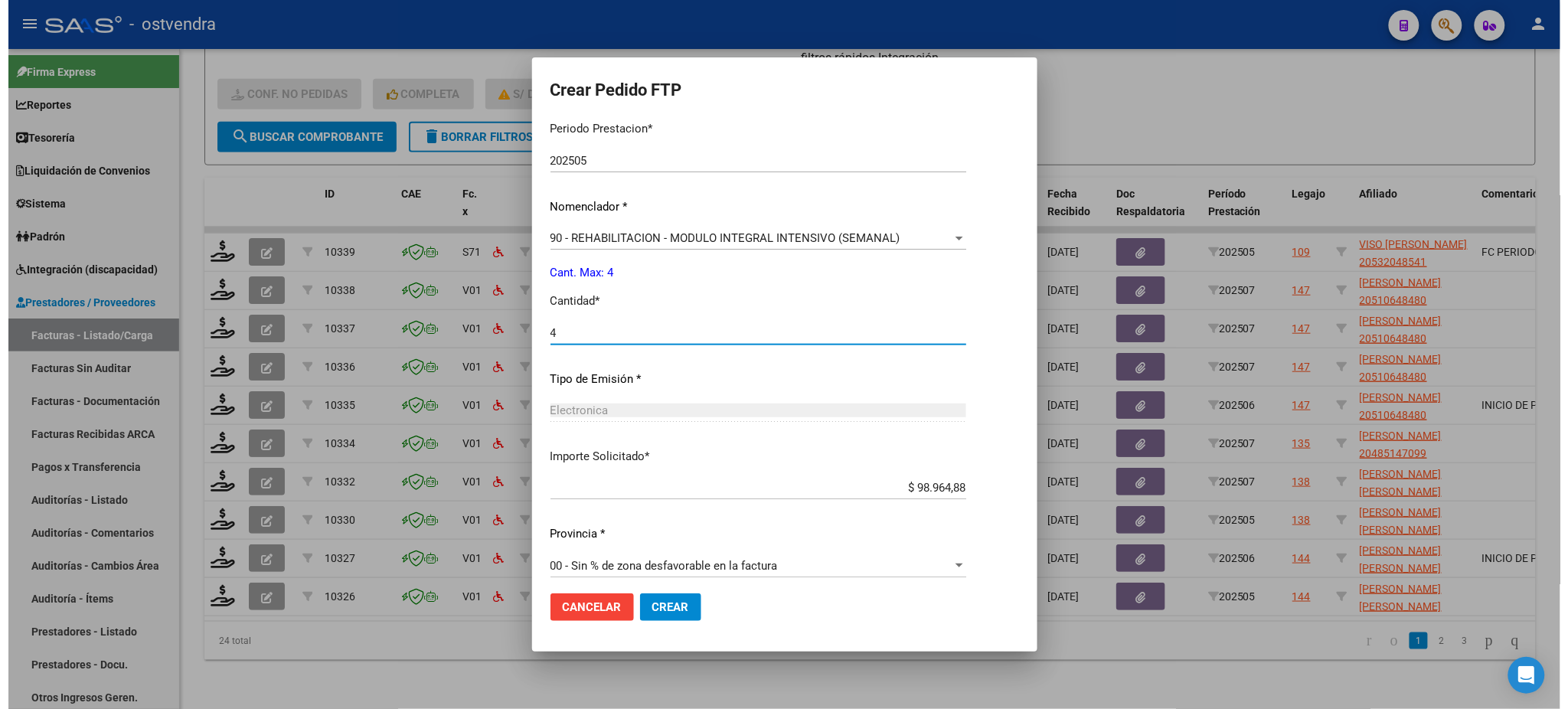
scroll to position [521, 0]
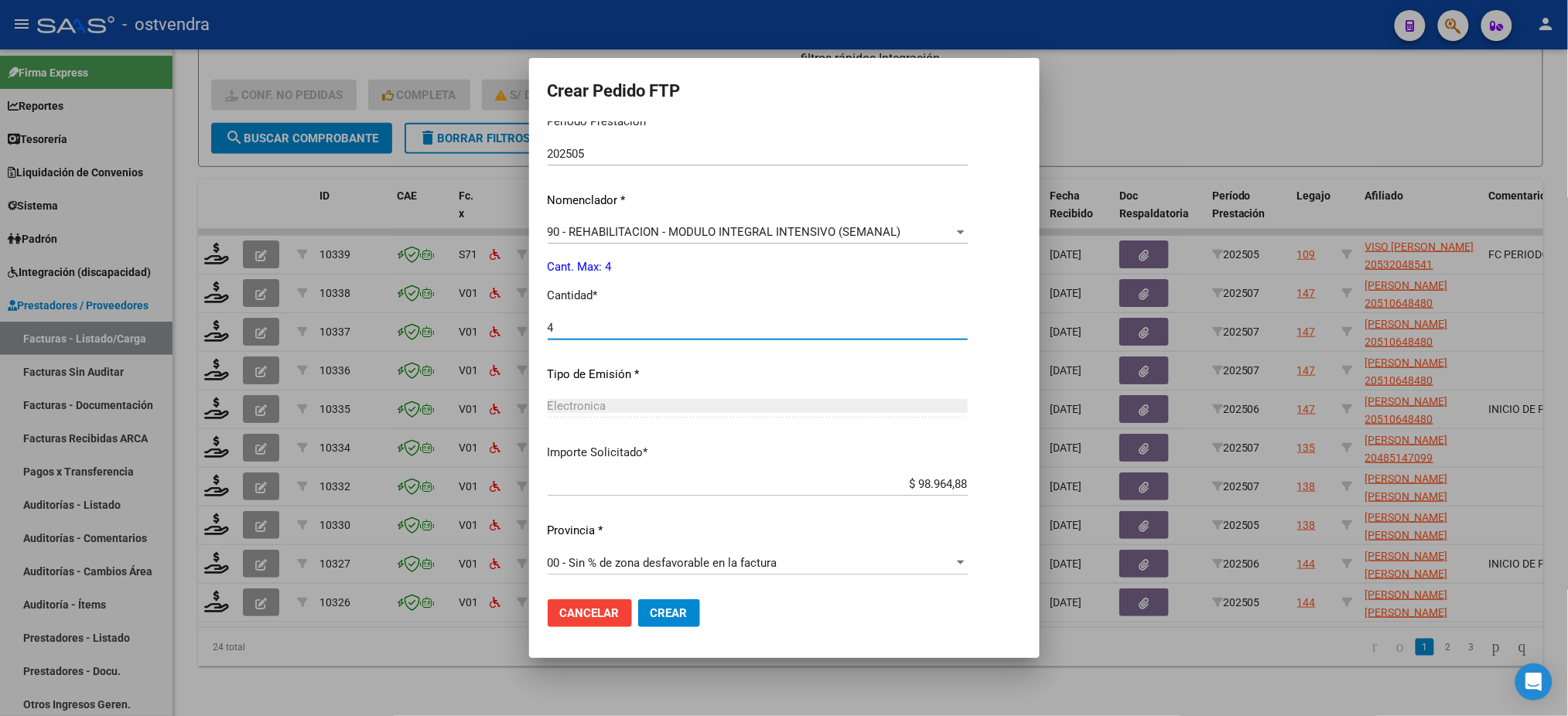
type input "4"
click at [684, 616] on span "Crear" at bounding box center [669, 614] width 37 height 14
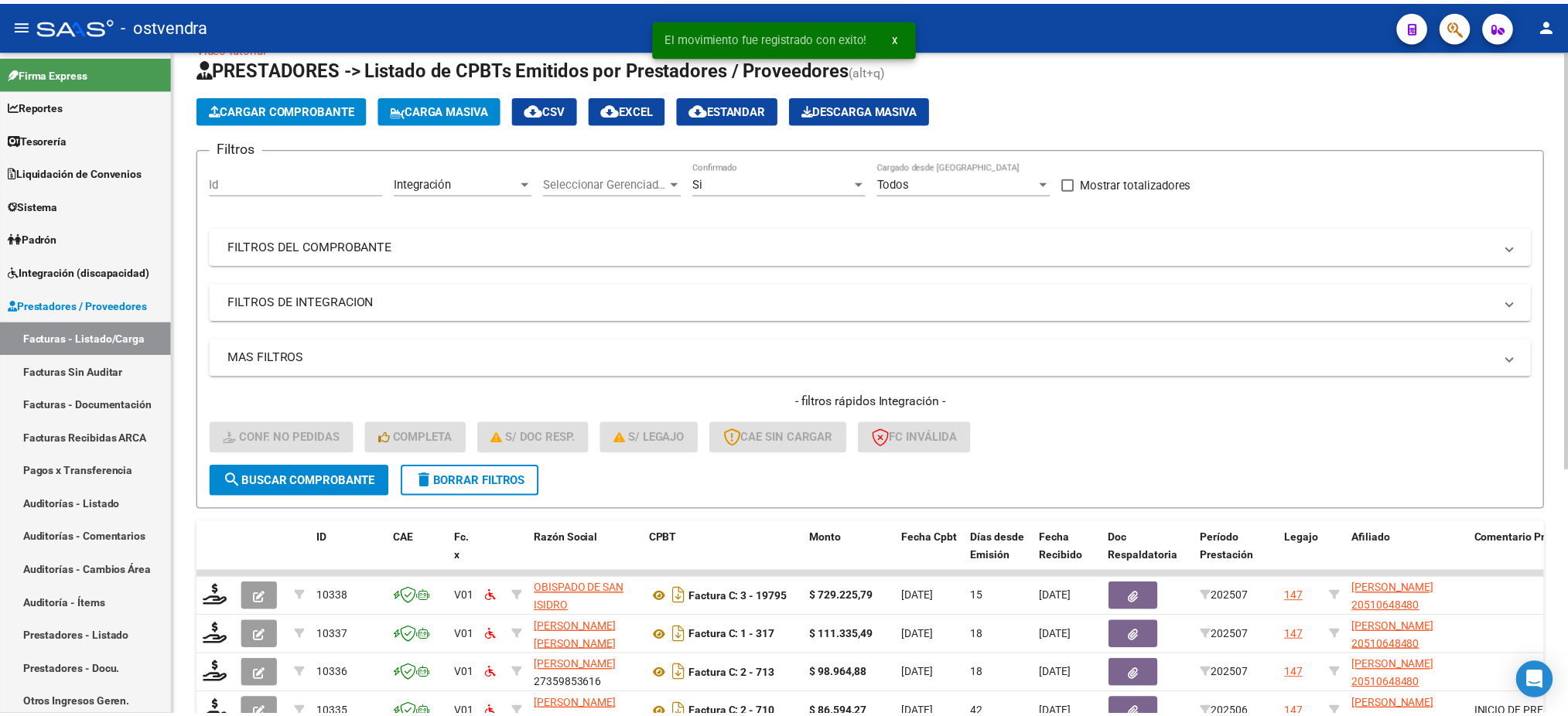
scroll to position [0, 0]
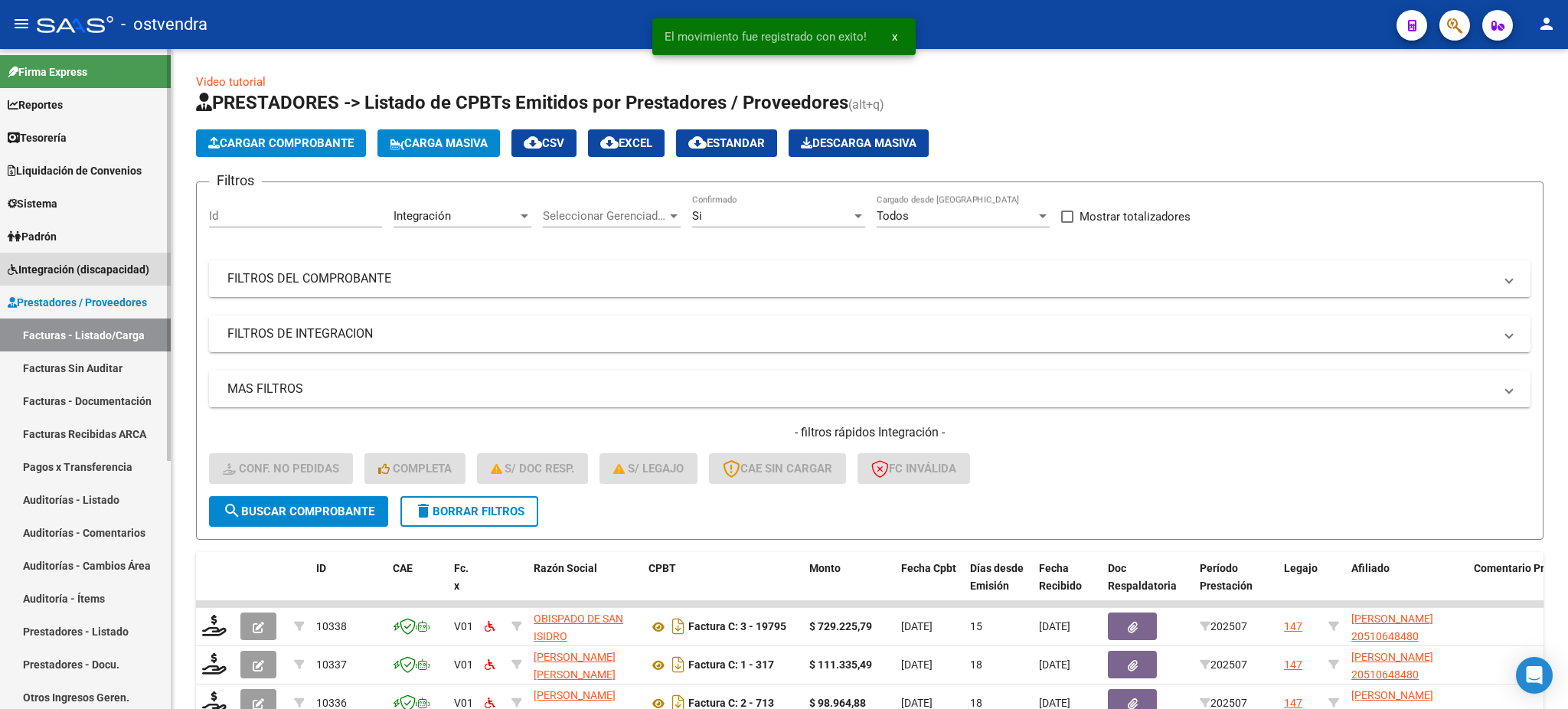
click at [62, 271] on span "Integración (discapacidad)" at bounding box center [78, 270] width 141 height 17
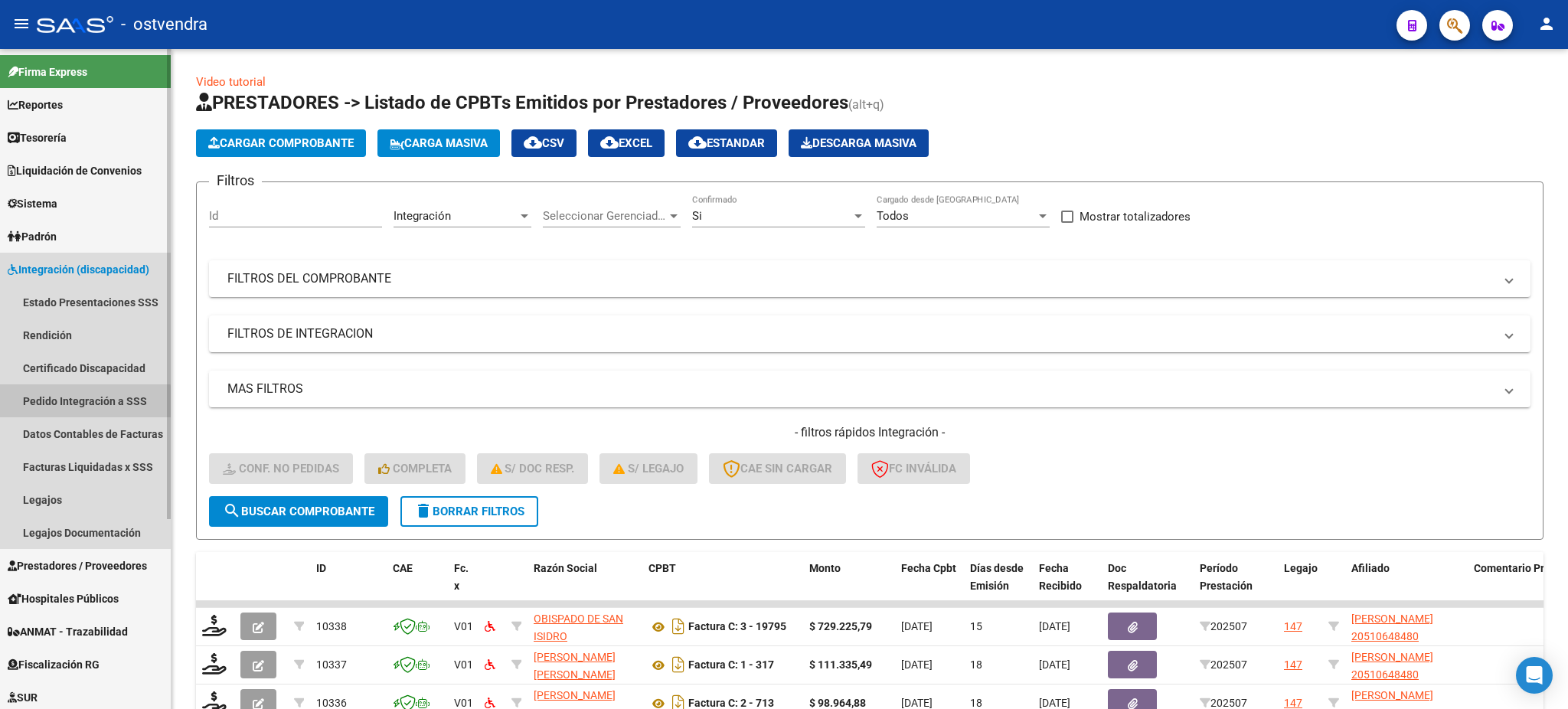
click at [83, 406] on link "Pedido Integración a SSS" at bounding box center [85, 401] width 170 height 33
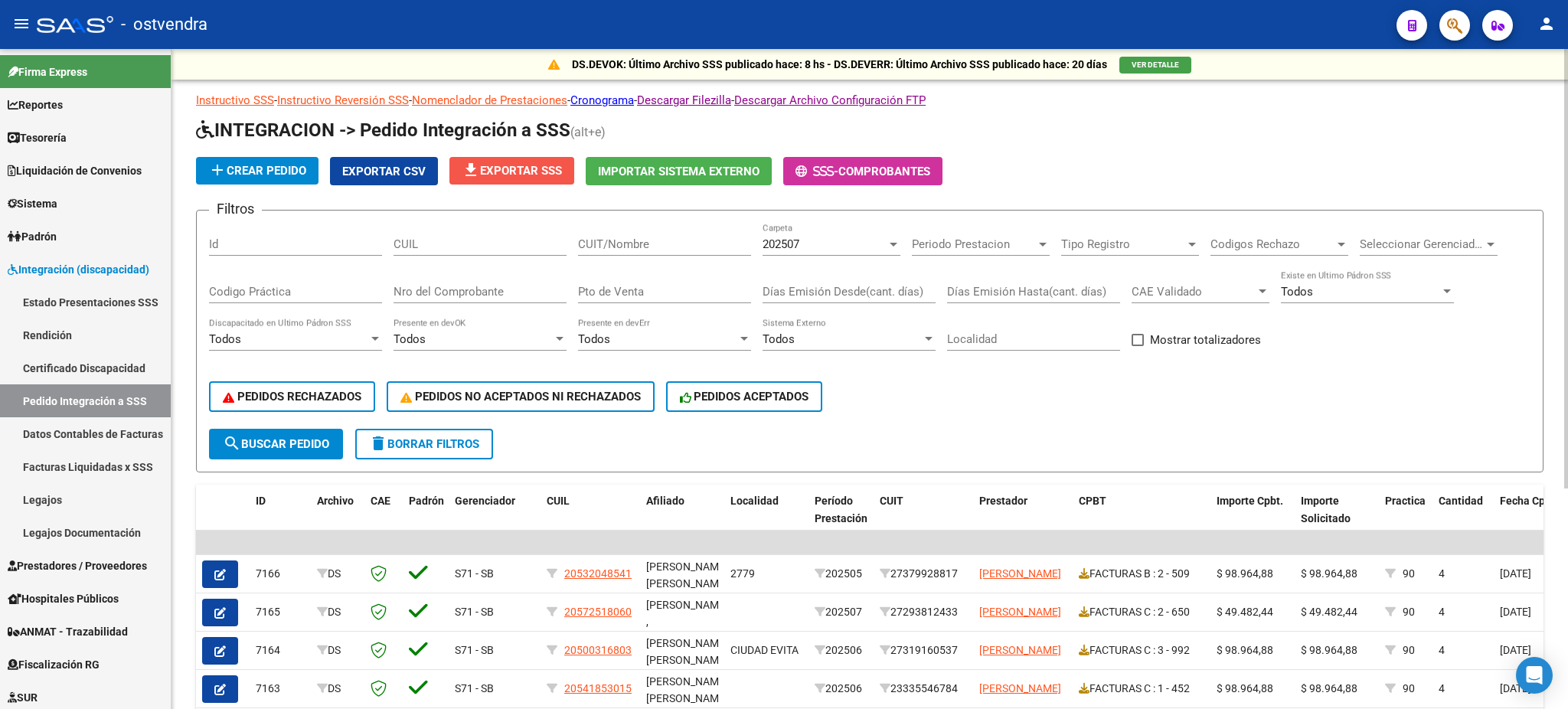
click at [473, 173] on mat-icon "file_download" at bounding box center [471, 170] width 19 height 19
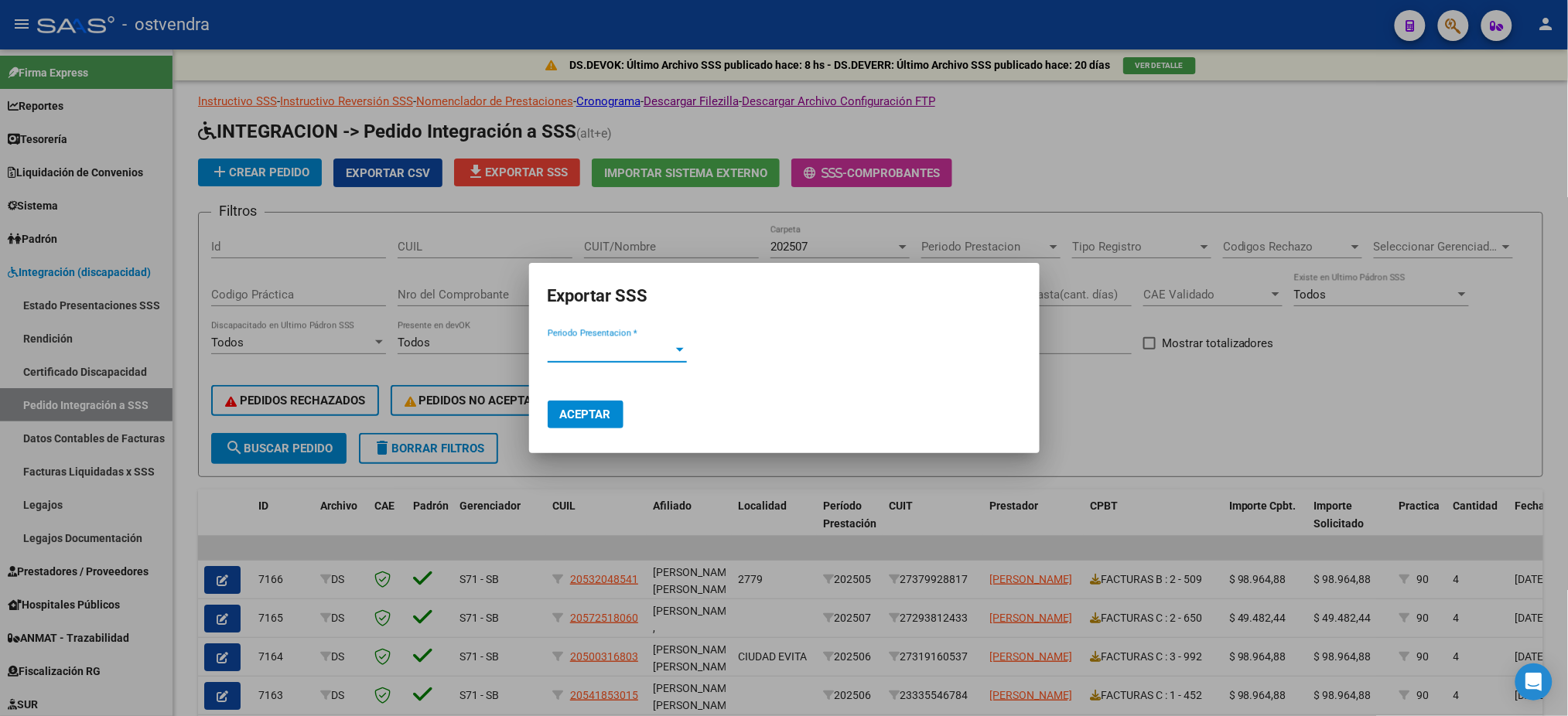
click at [666, 348] on span "Periodo Presentacion *" at bounding box center [610, 350] width 126 height 14
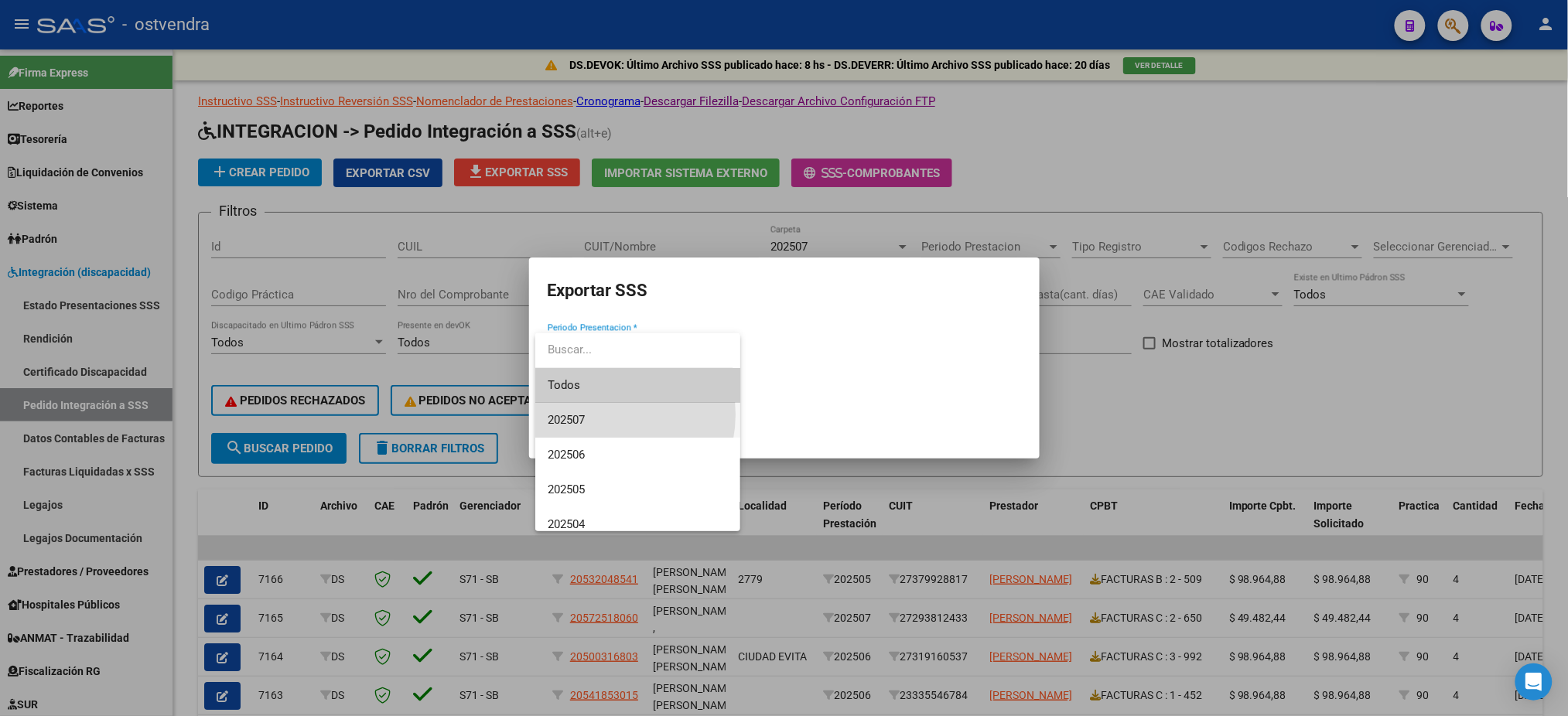
click at [601, 415] on span "202507" at bounding box center [637, 420] width 180 height 34
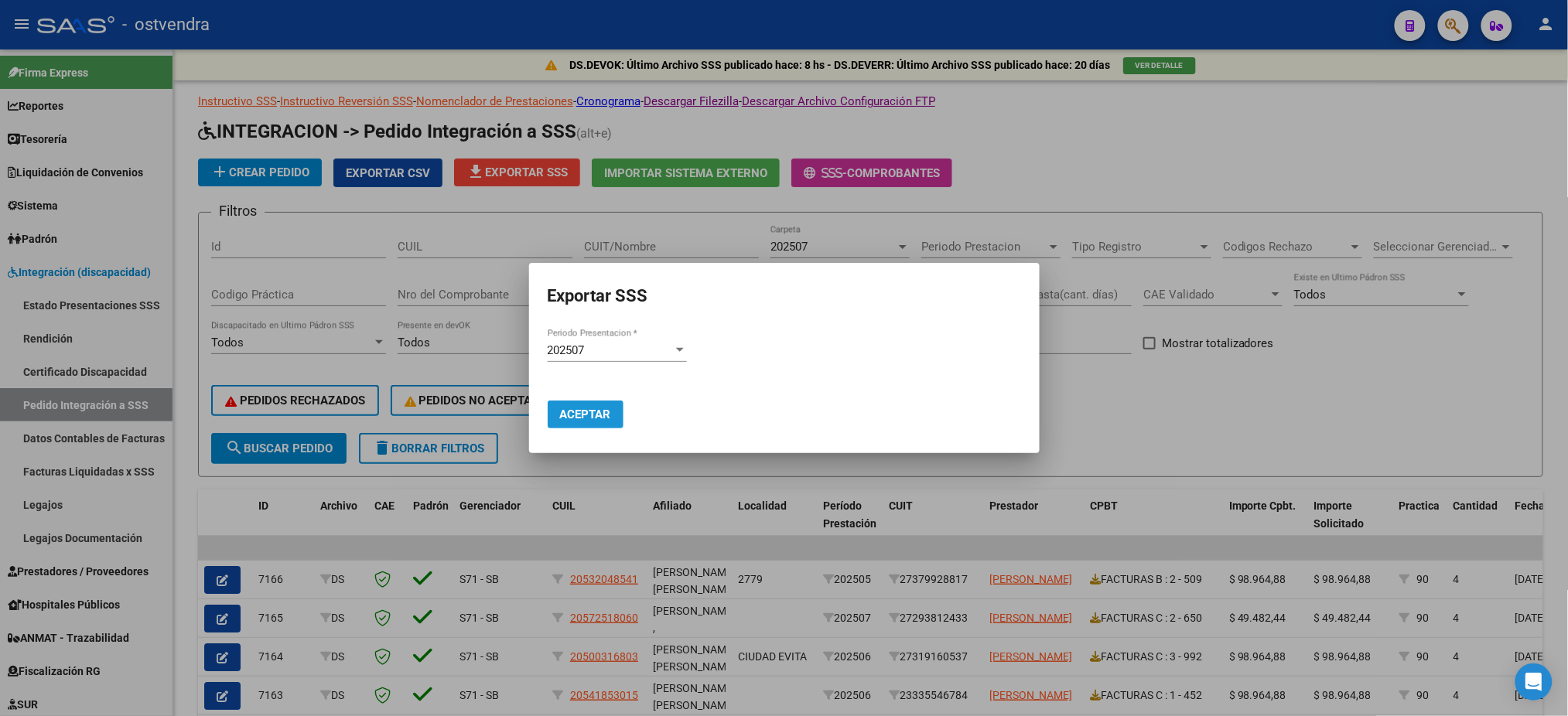
click at [587, 414] on span "Aceptar" at bounding box center [585, 415] width 51 height 14
